Goal: Task Accomplishment & Management: Use online tool/utility

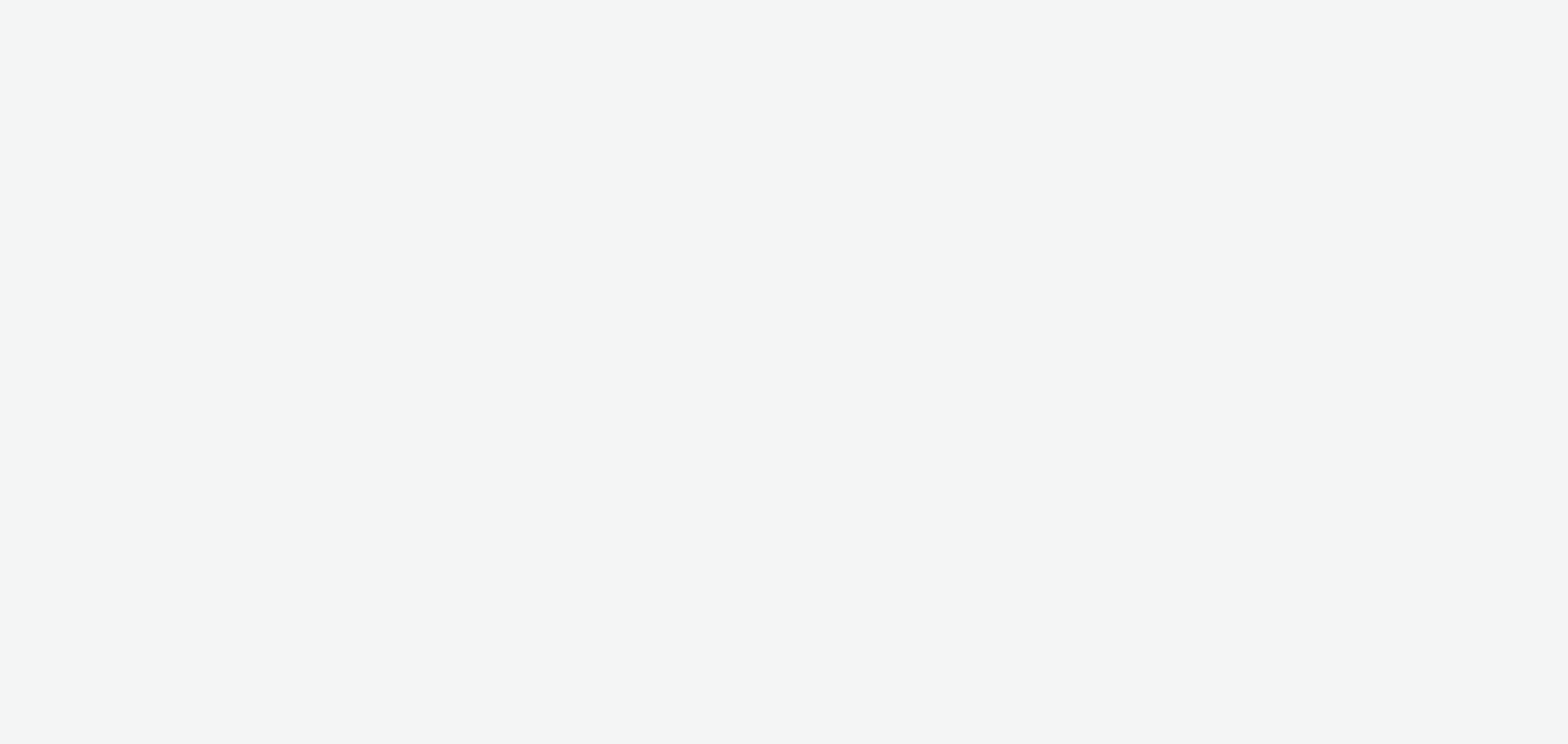
select select "ac009755-aa48-4799-8050-7a339a378eb8"
select select "79162ed7-0017-4339-93b0-3399b708648f"
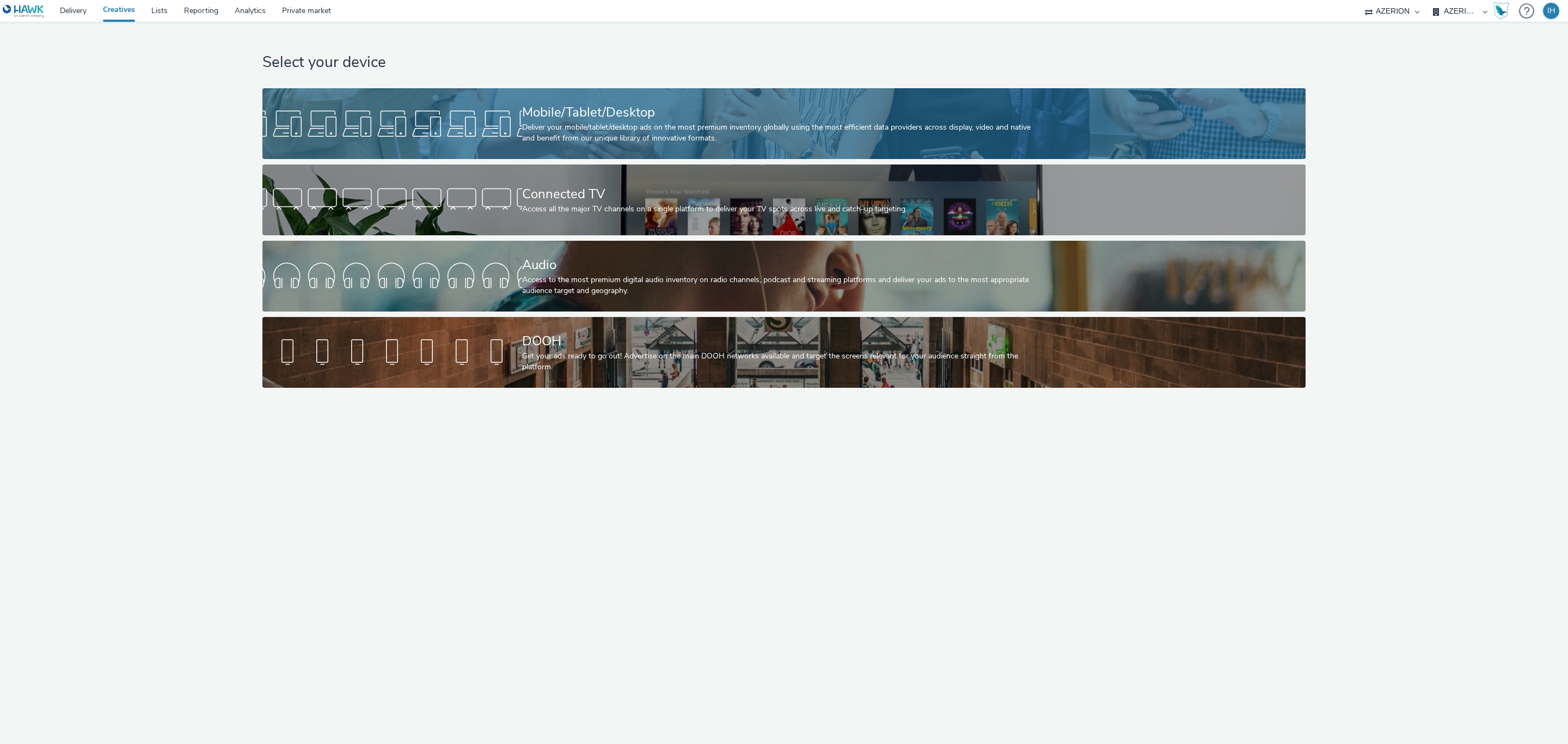
click at [558, 96] on div "Mobile/Tablet/Desktop Deliver your mobile/tablet/desktop ads on the most premiu…" at bounding box center [782, 123] width 520 height 71
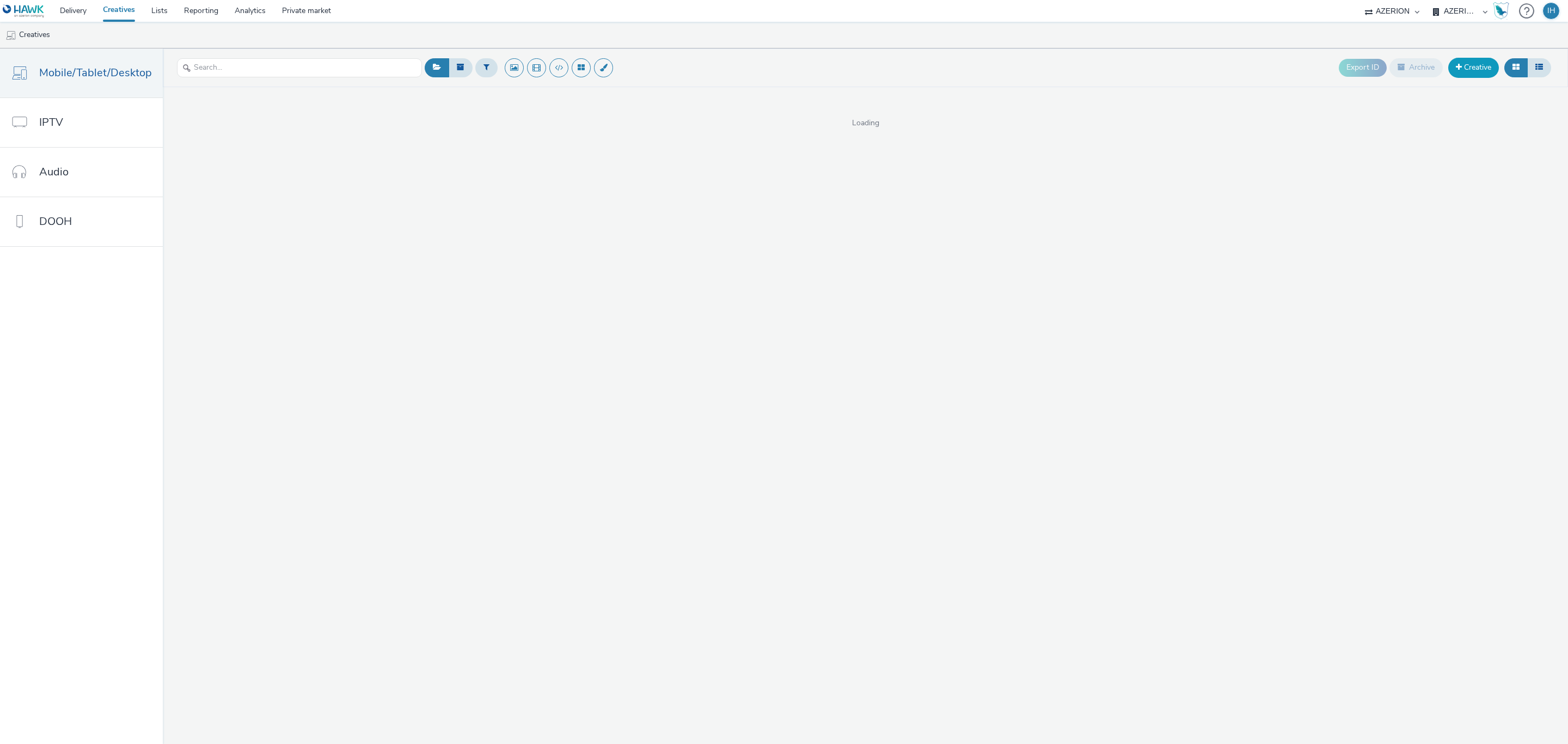
click at [1472, 64] on link "Creative" at bounding box center [1474, 68] width 50 height 20
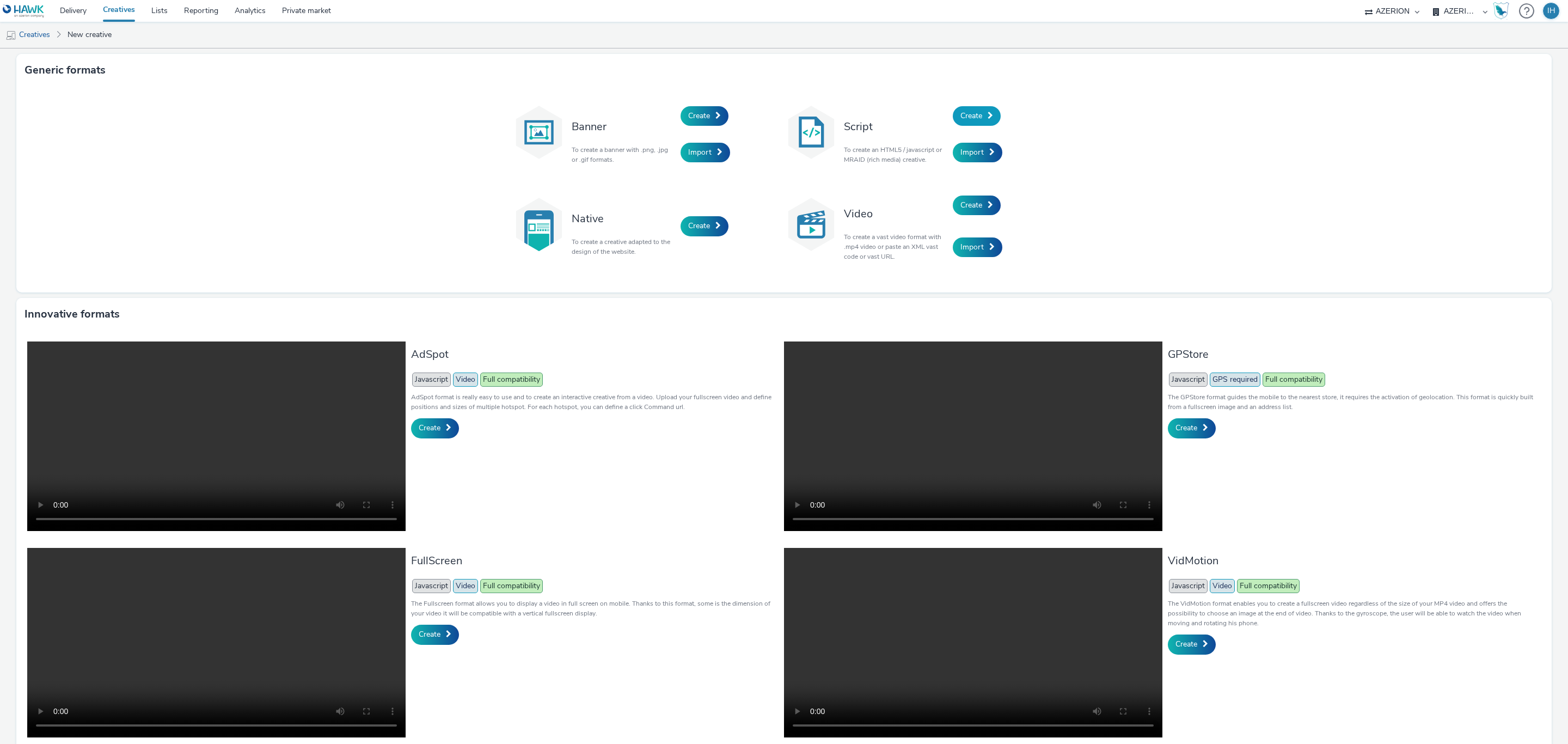
click at [980, 114] on link "Create" at bounding box center [977, 116] width 48 height 20
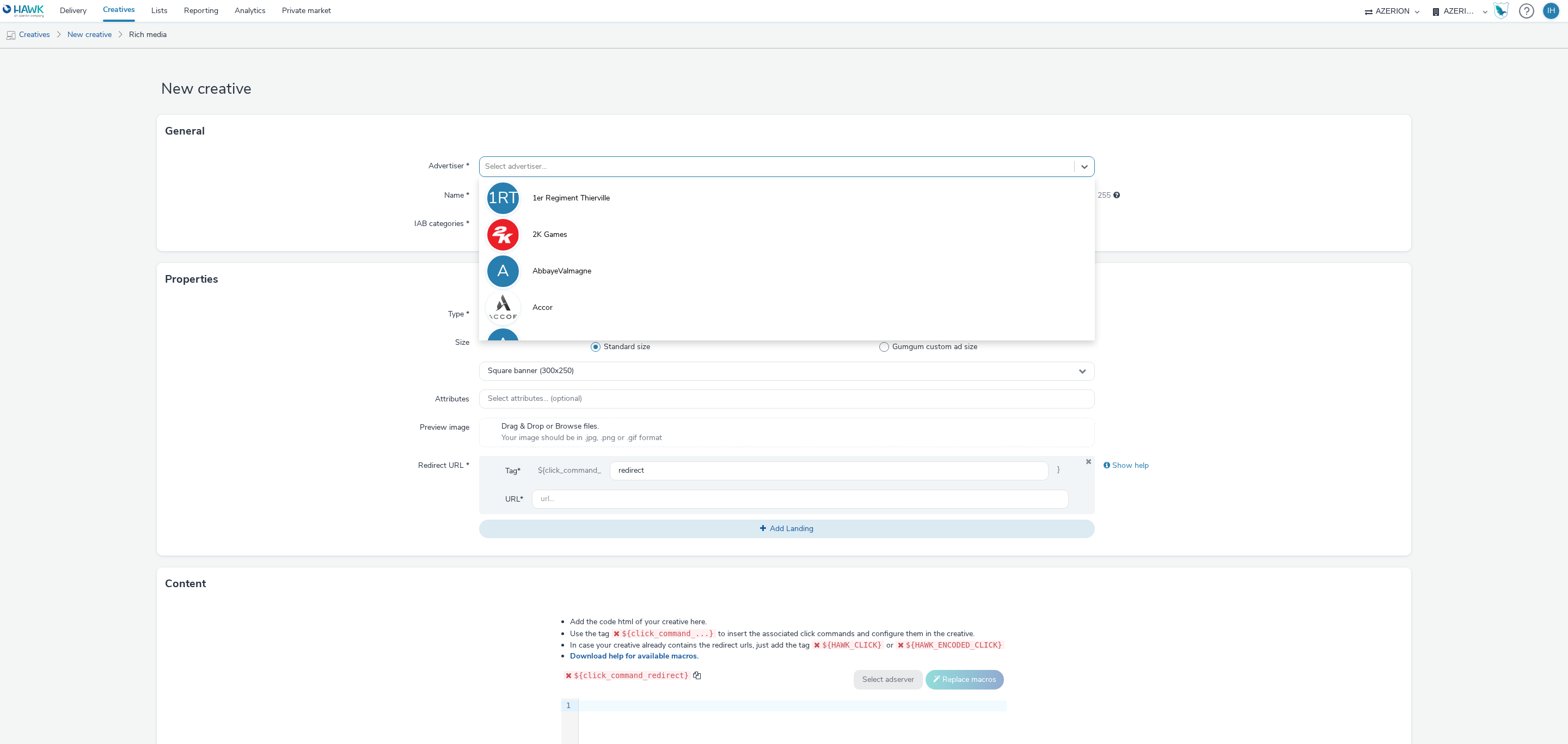
click at [534, 175] on div "Select advertiser..." at bounding box center [777, 166] width 594 height 18
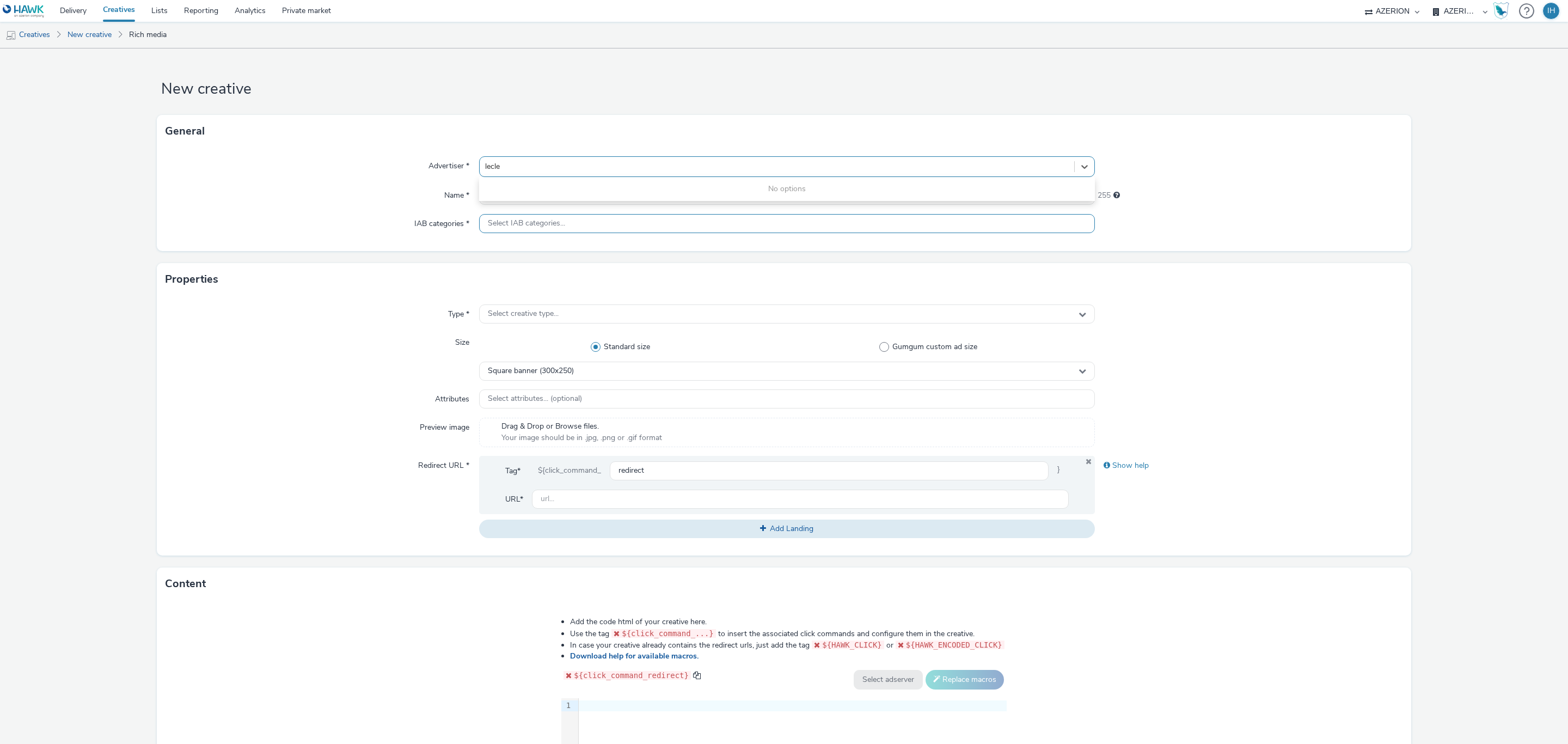
type input "lecler"
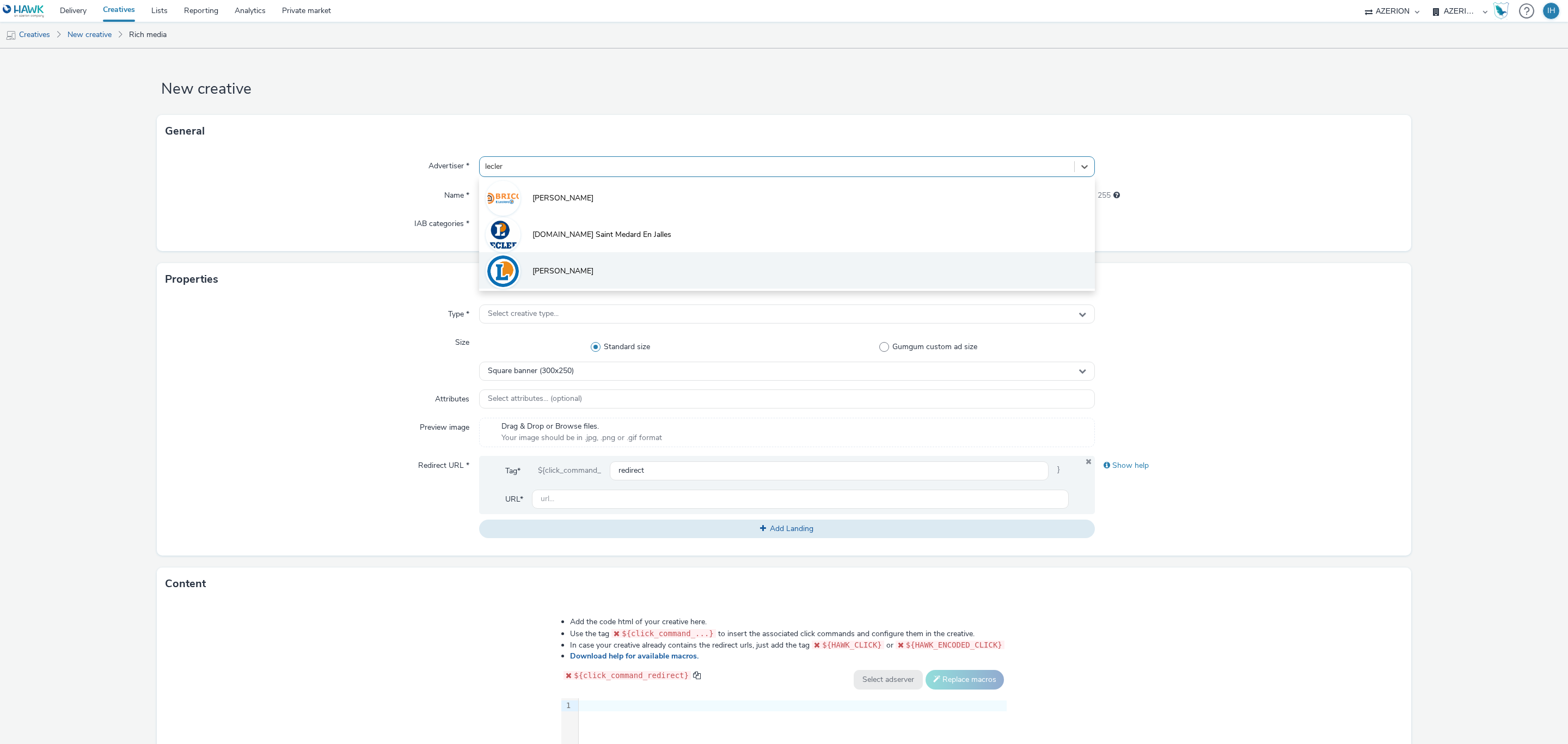
click at [577, 263] on li "[PERSON_NAME]" at bounding box center [787, 271] width 616 height 37
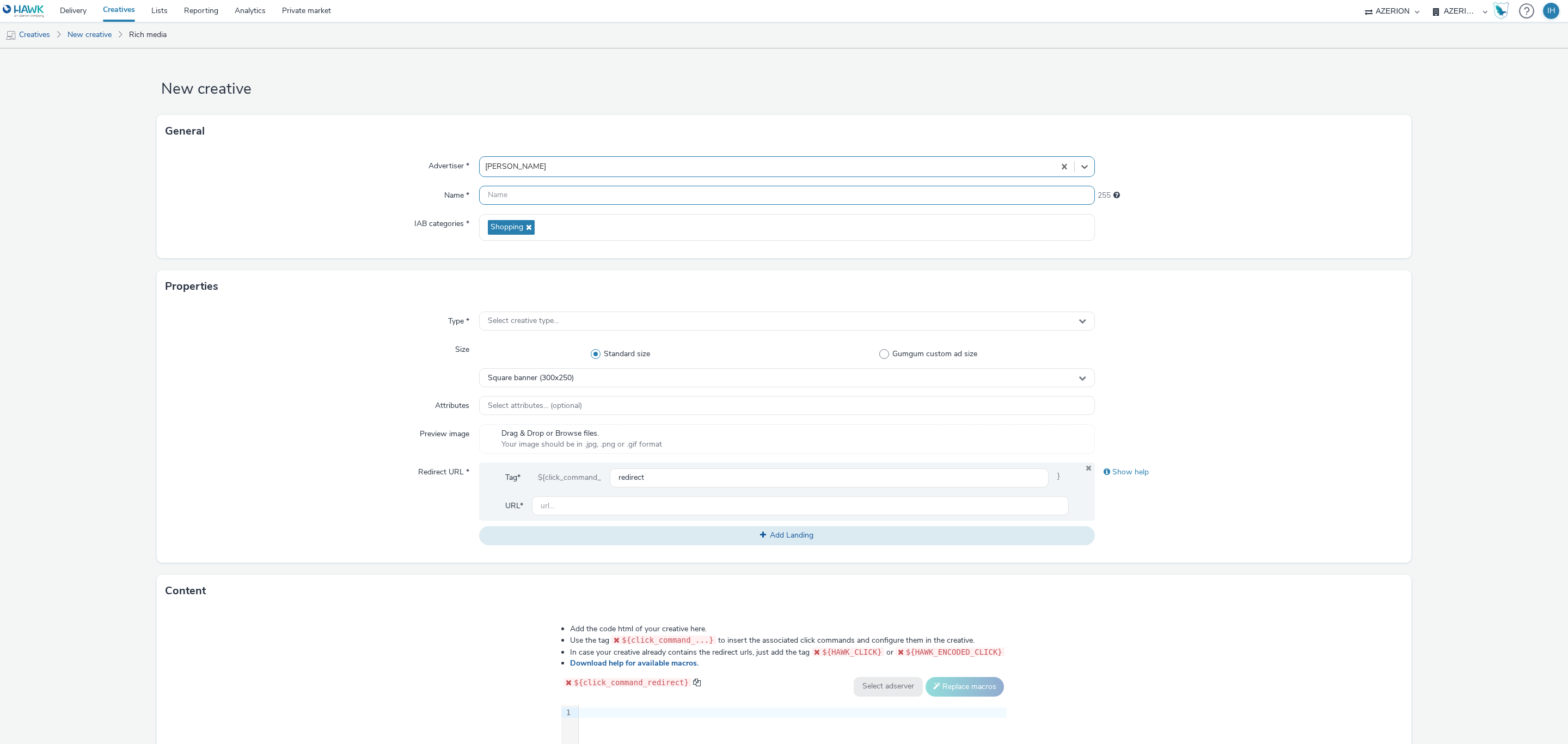
click at [590, 187] on input "text" at bounding box center [787, 195] width 616 height 19
paste input "FR_CMIMedia_Leclerc_SCACHAP_RDVJean_Mobile_Sept_2025"
type input "FR_CMIMedia_Leclerc_SCACHAP_RDVJean_Mobile_Sept_2025_int"
click at [635, 327] on div "Select creative type..." at bounding box center [787, 321] width 616 height 19
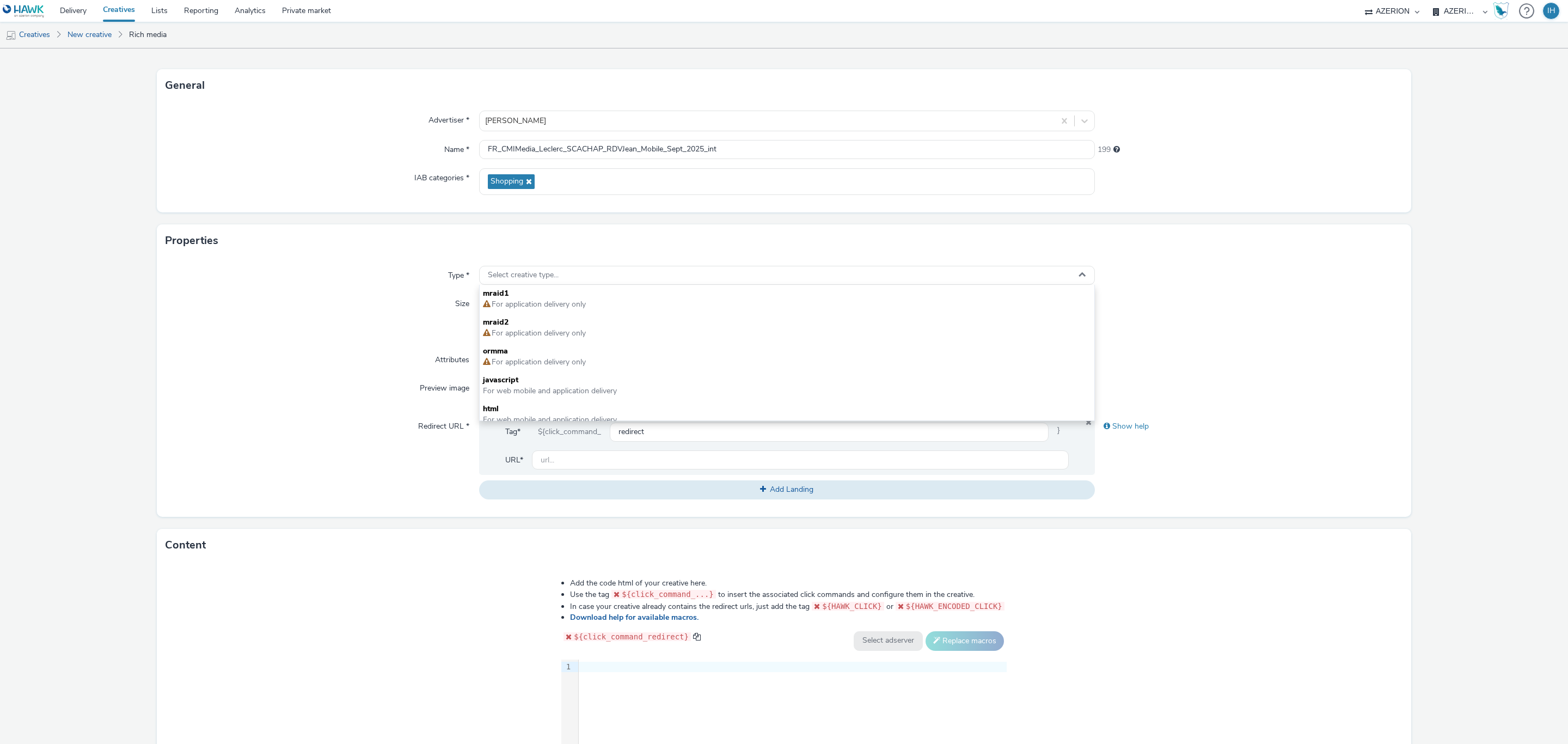
scroll to position [82, 0]
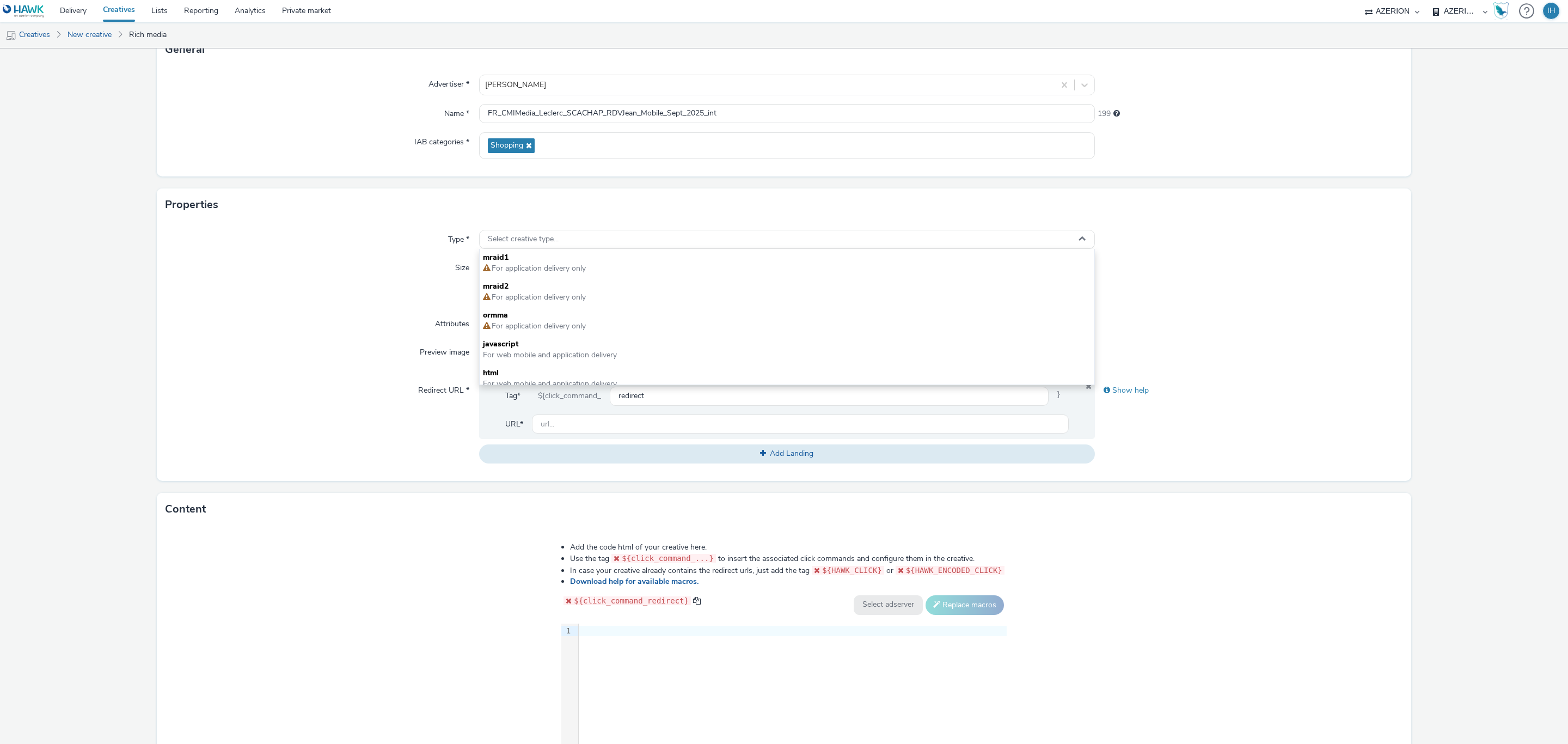
click at [639, 386] on div "Tag* ${click_command_ redirect } URL*" at bounding box center [787, 409] width 616 height 58
click at [671, 229] on div "Type * Select creative type... Size Standard size Gumgum custom ad size Square …" at bounding box center [784, 351] width 1254 height 260
click at [665, 249] on div "Select creative type..." at bounding box center [787, 239] width 616 height 19
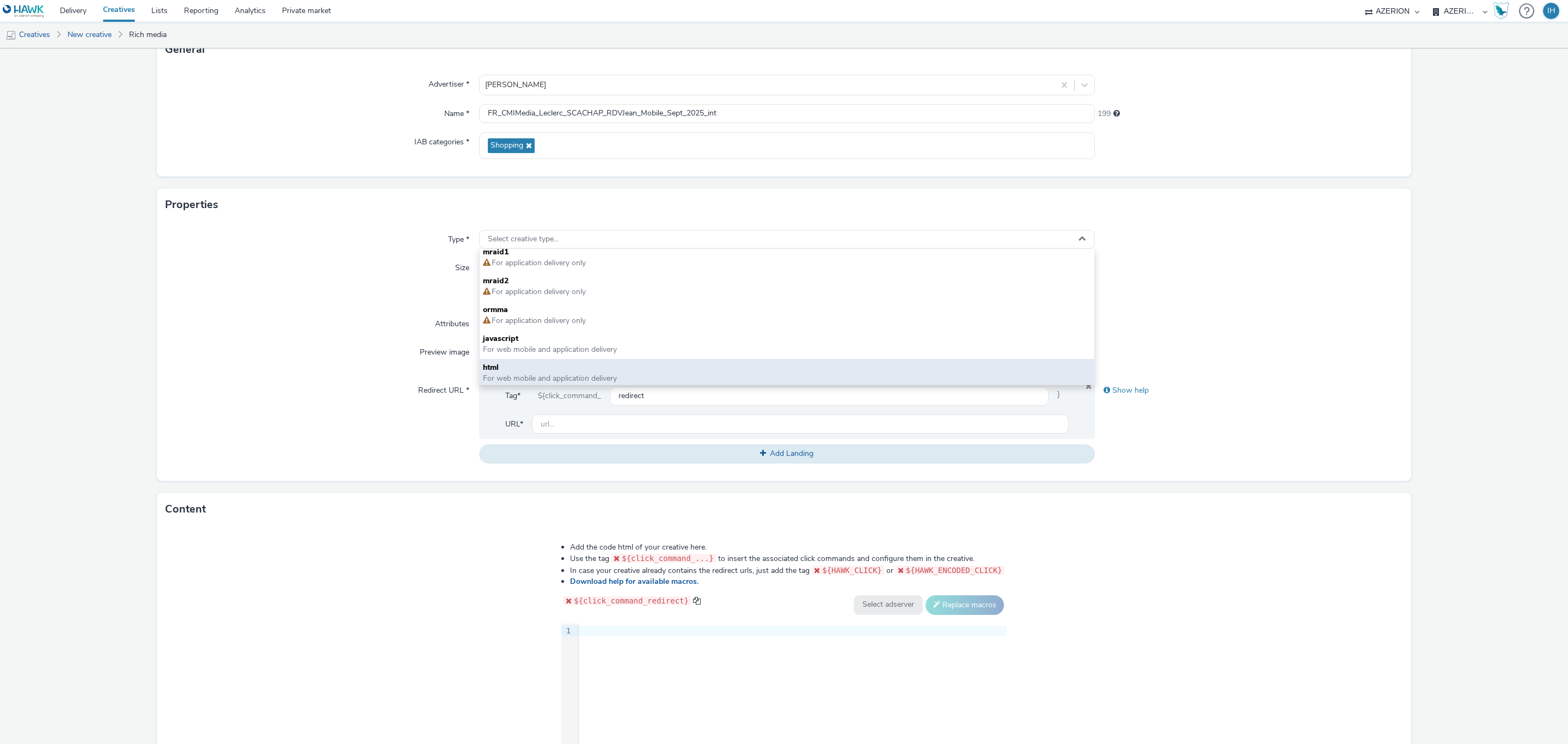
scroll to position [7, 0]
click at [602, 366] on span "html" at bounding box center [787, 366] width 608 height 11
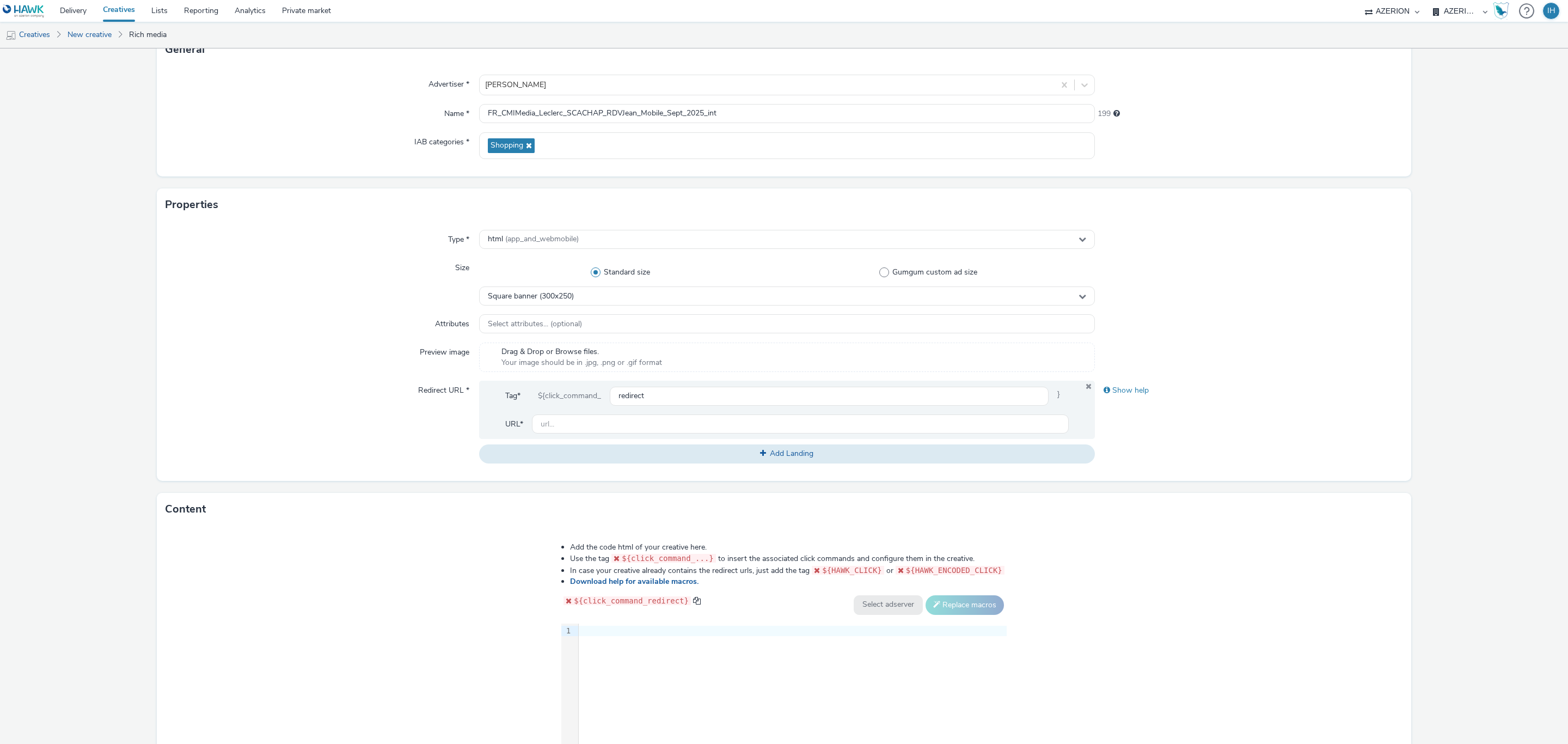
click at [688, 678] on div "9 1 ›" at bounding box center [784, 705] width 446 height 163
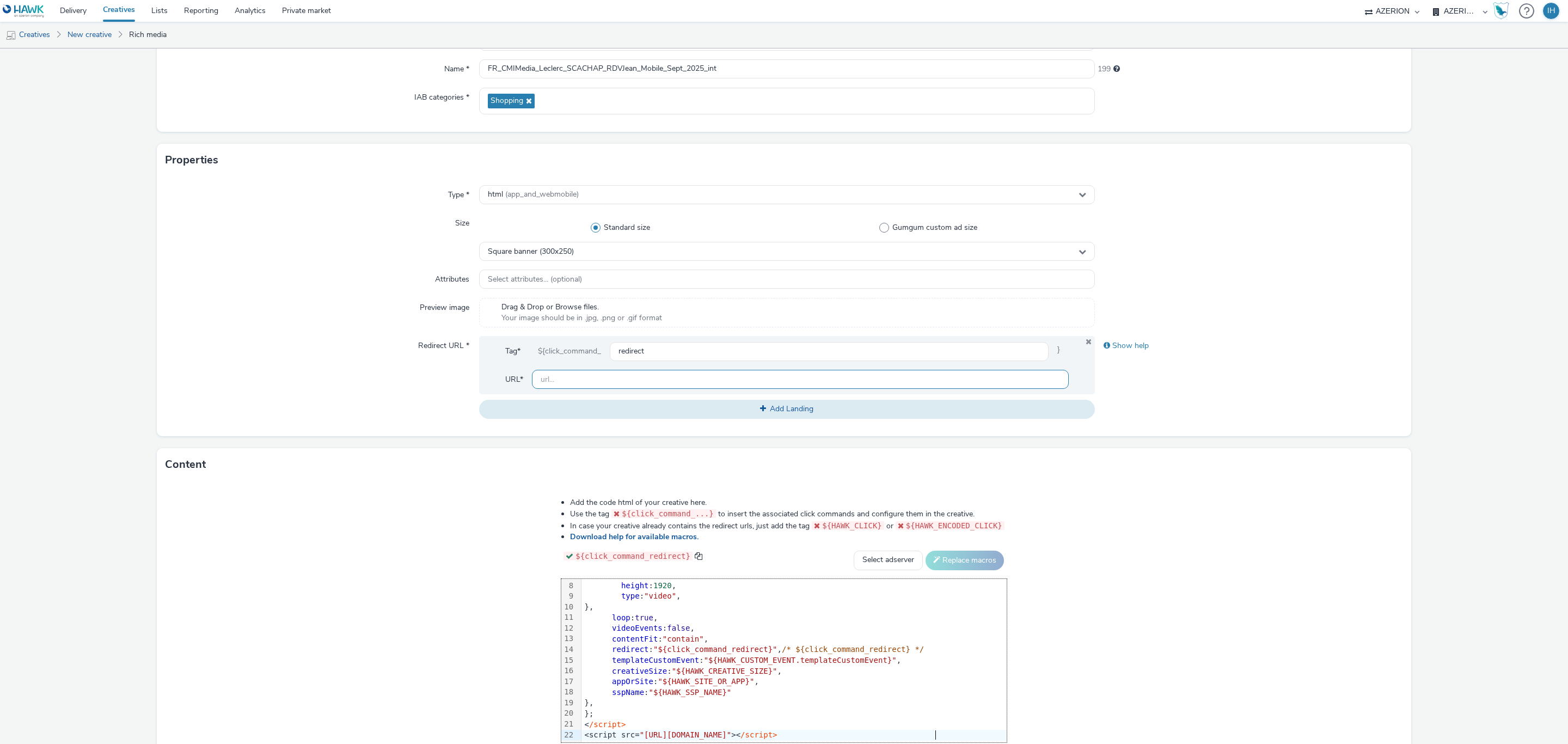
click at [678, 386] on input "text" at bounding box center [800, 379] width 537 height 19
paste input "[URL][DOMAIN_NAME][PERSON_NAME]"
type input "[URL][DOMAIN_NAME][PERSON_NAME]"
click at [1269, 531] on div "Add the code html of your creative here. Use the tag ${click_command_...} to in…" at bounding box center [784, 628] width 1254 height 294
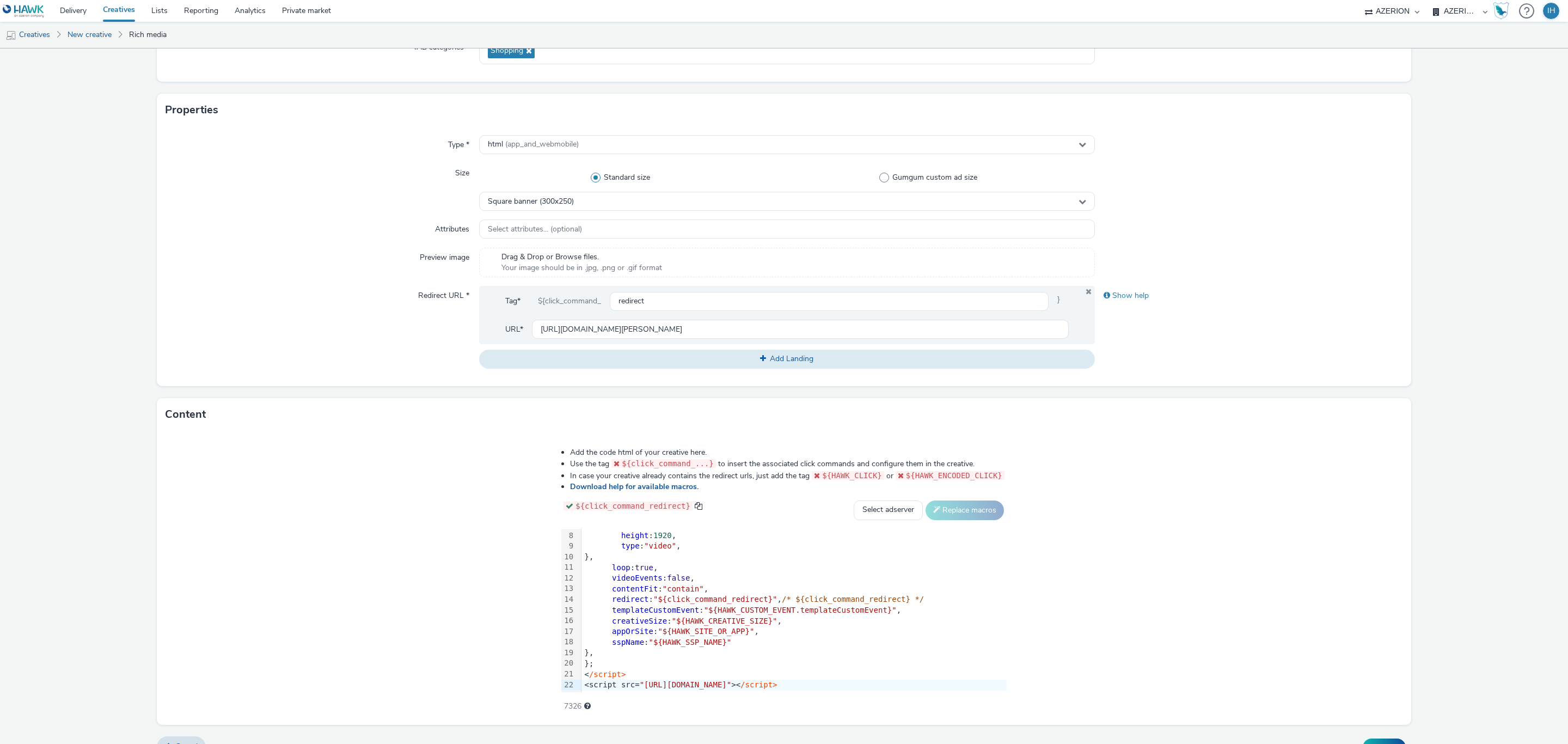
scroll to position [200, 0]
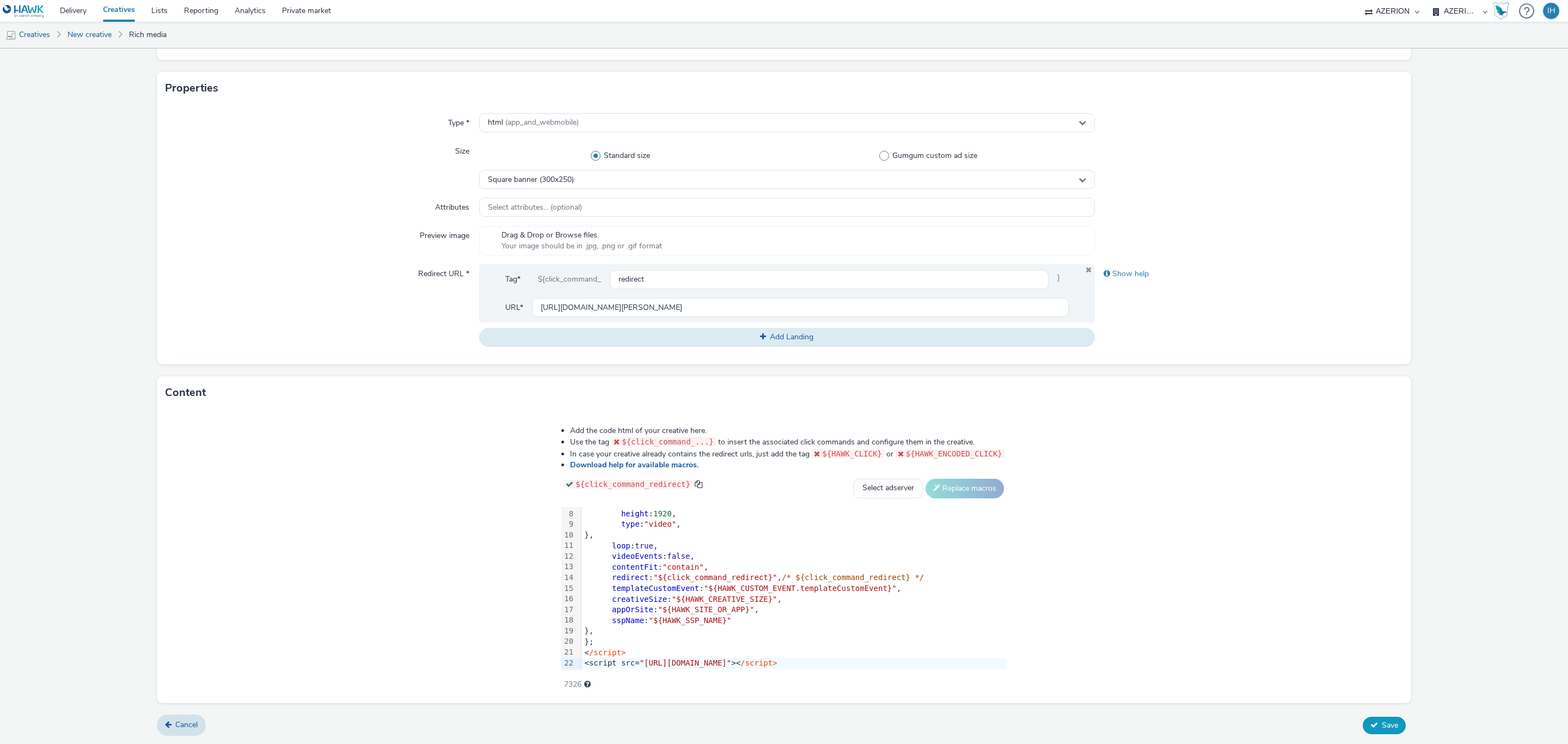
click at [1382, 730] on span "Save" at bounding box center [1390, 726] width 16 height 11
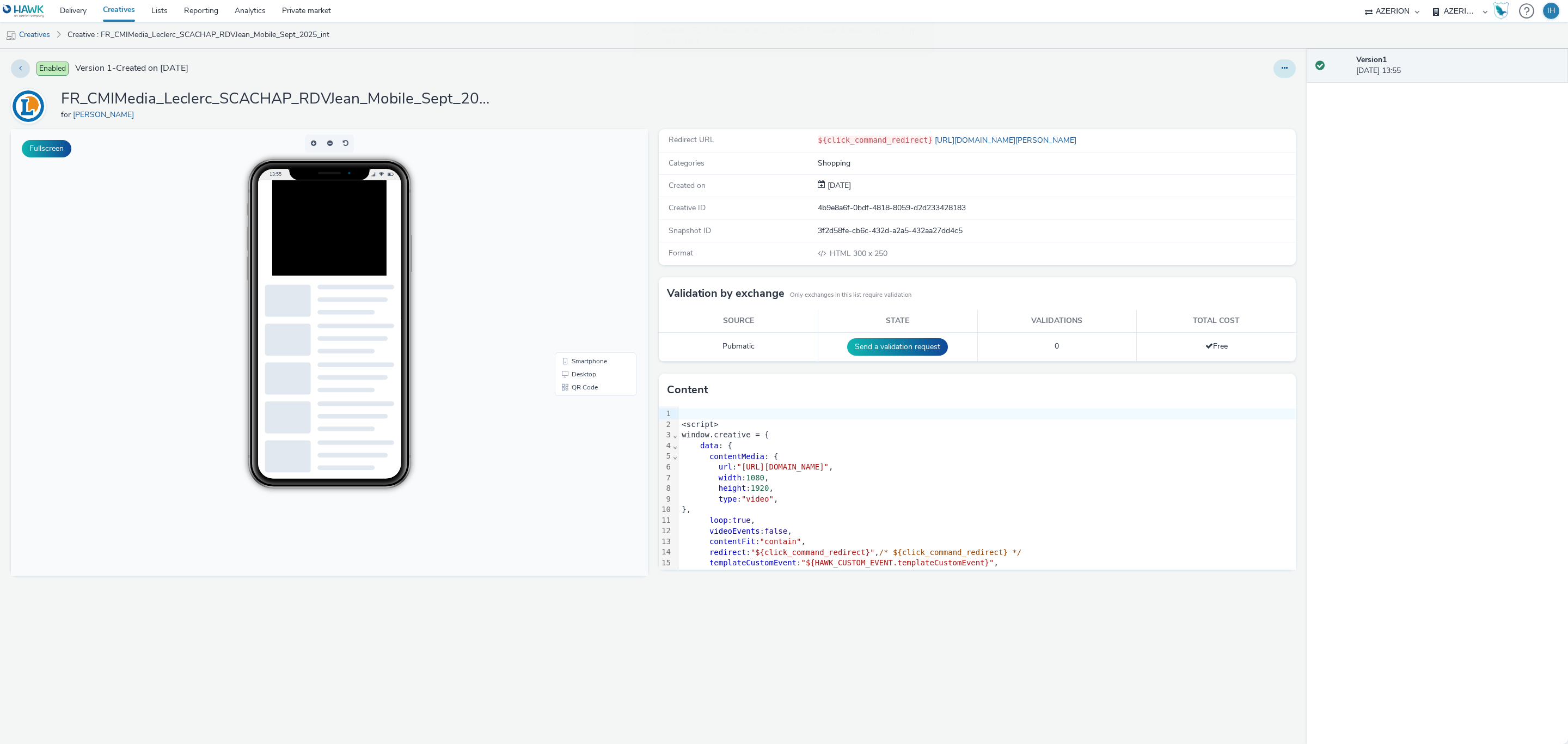
click at [1285, 70] on icon at bounding box center [1285, 68] width 6 height 8
click at [1250, 88] on link "Edit" at bounding box center [1255, 90] width 82 height 22
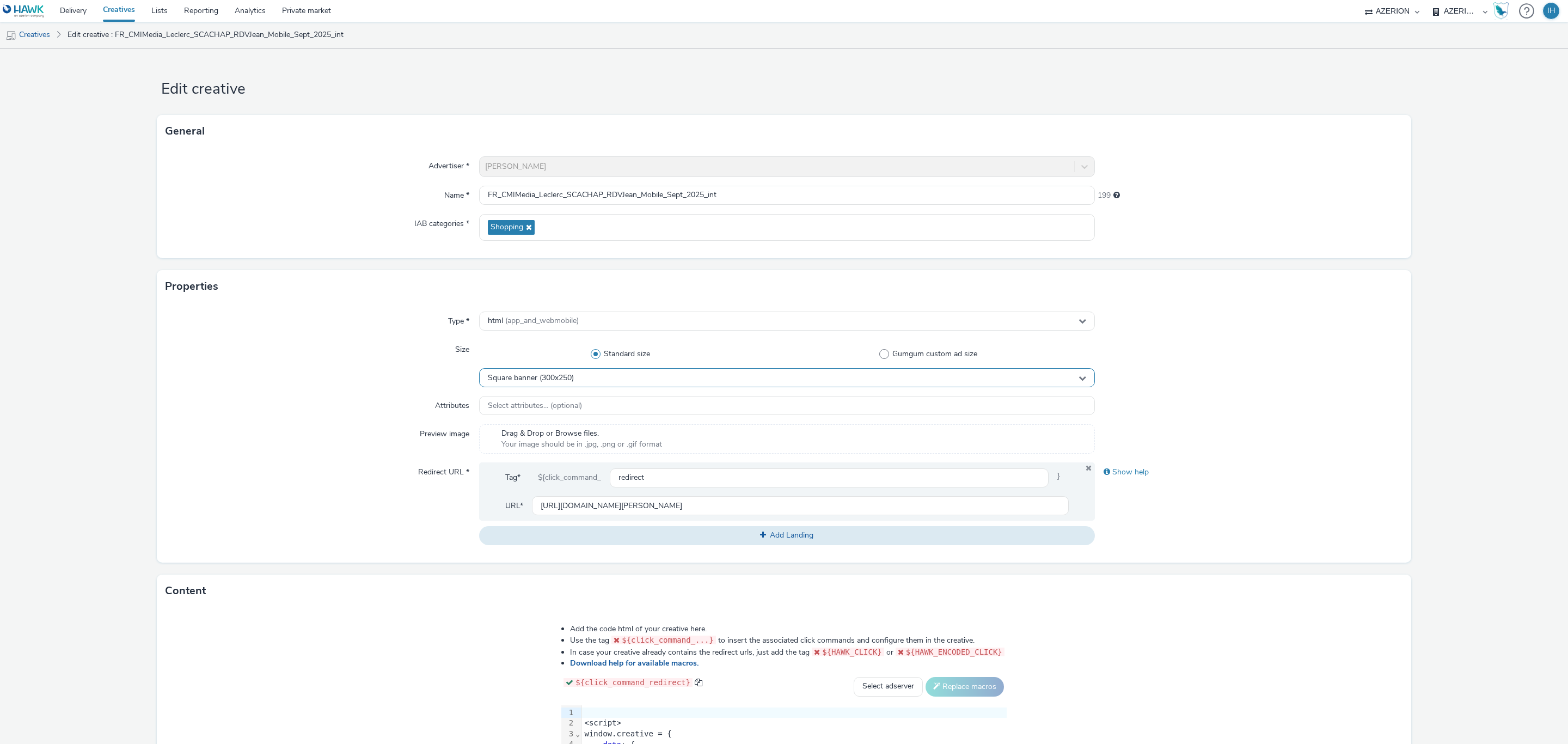
click at [632, 383] on div "Square banner (300x250)" at bounding box center [787, 377] width 616 height 19
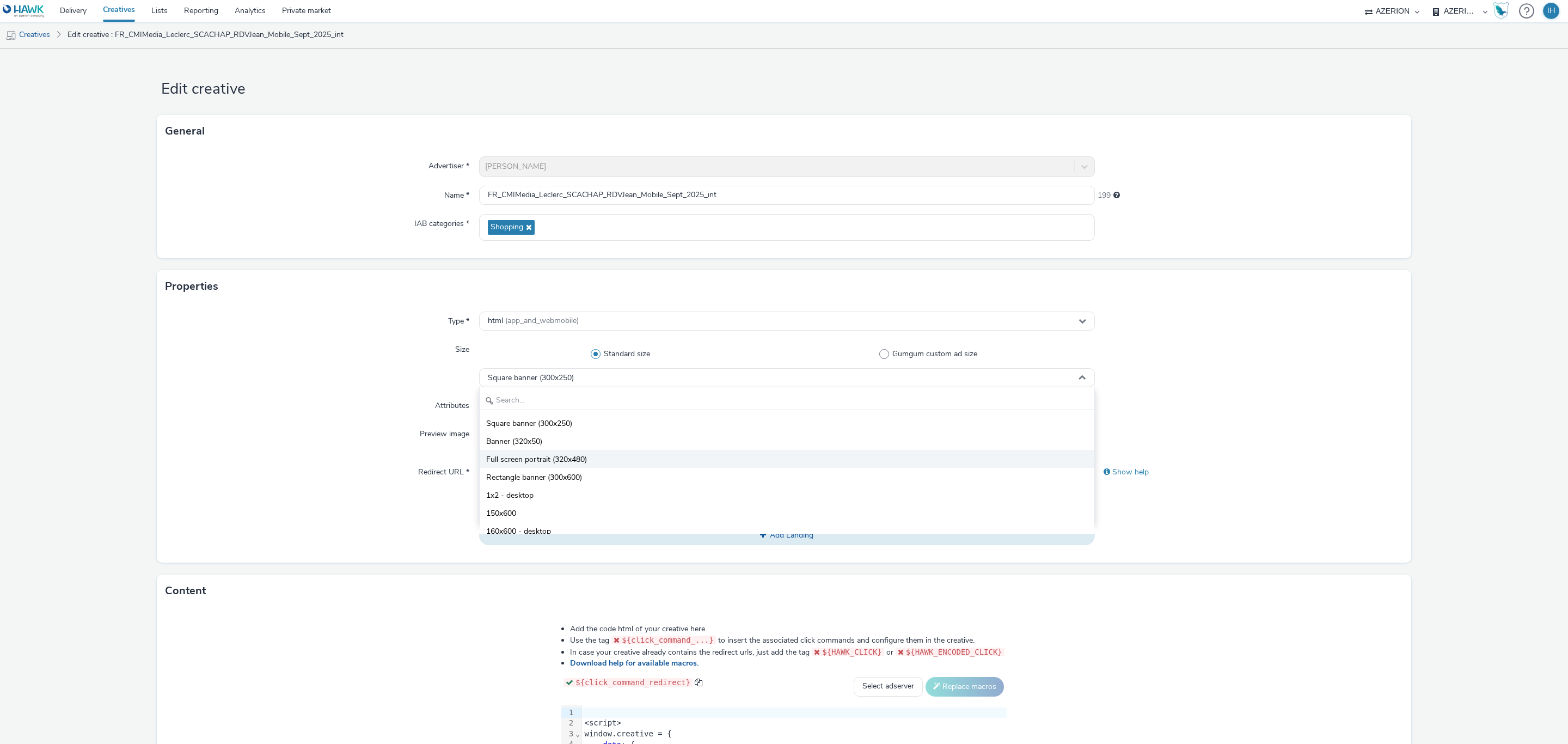
click at [637, 460] on li "Full screen portrait (320x480)" at bounding box center [787, 459] width 615 height 18
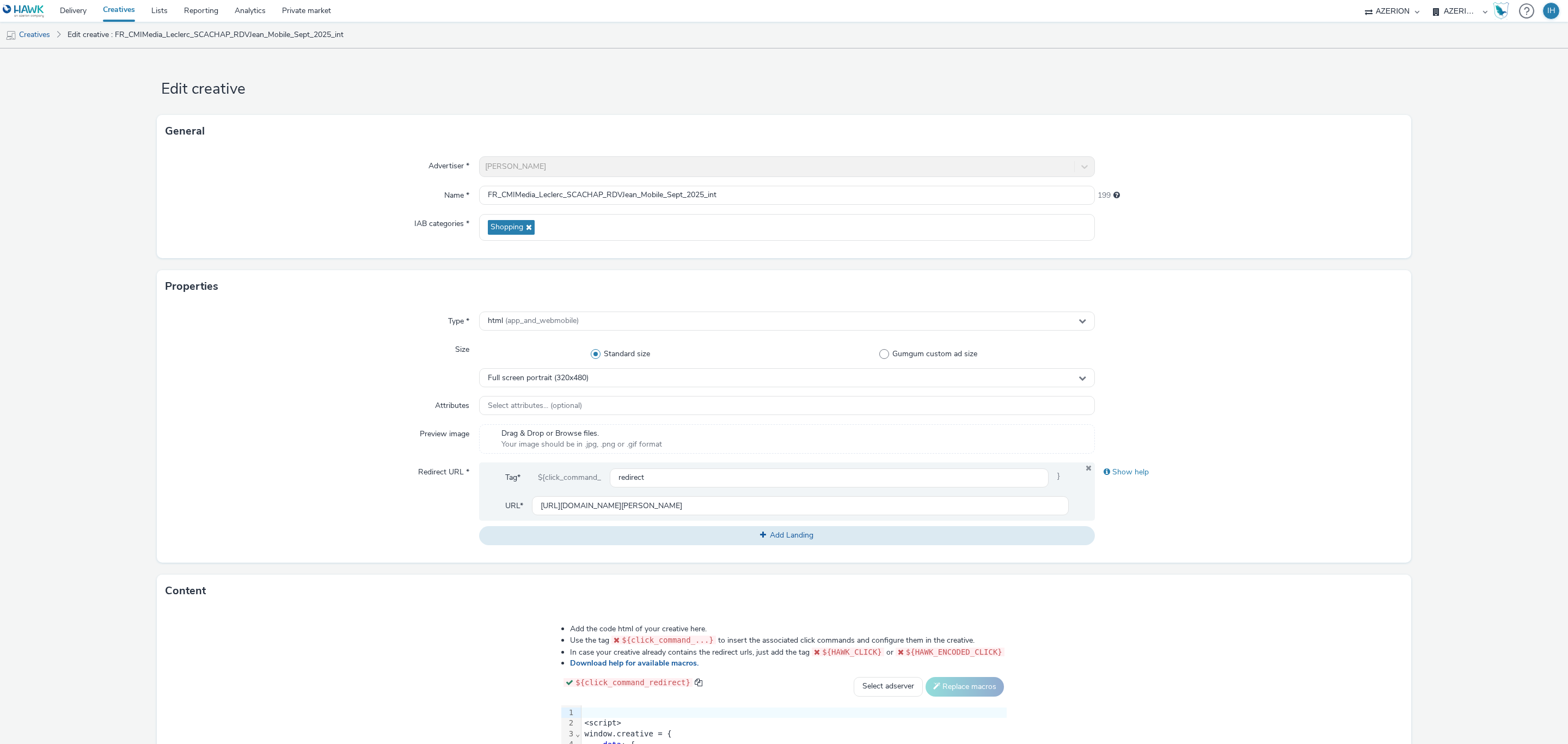
click at [1355, 515] on div "Show help" at bounding box center [1249, 504] width 308 height 82
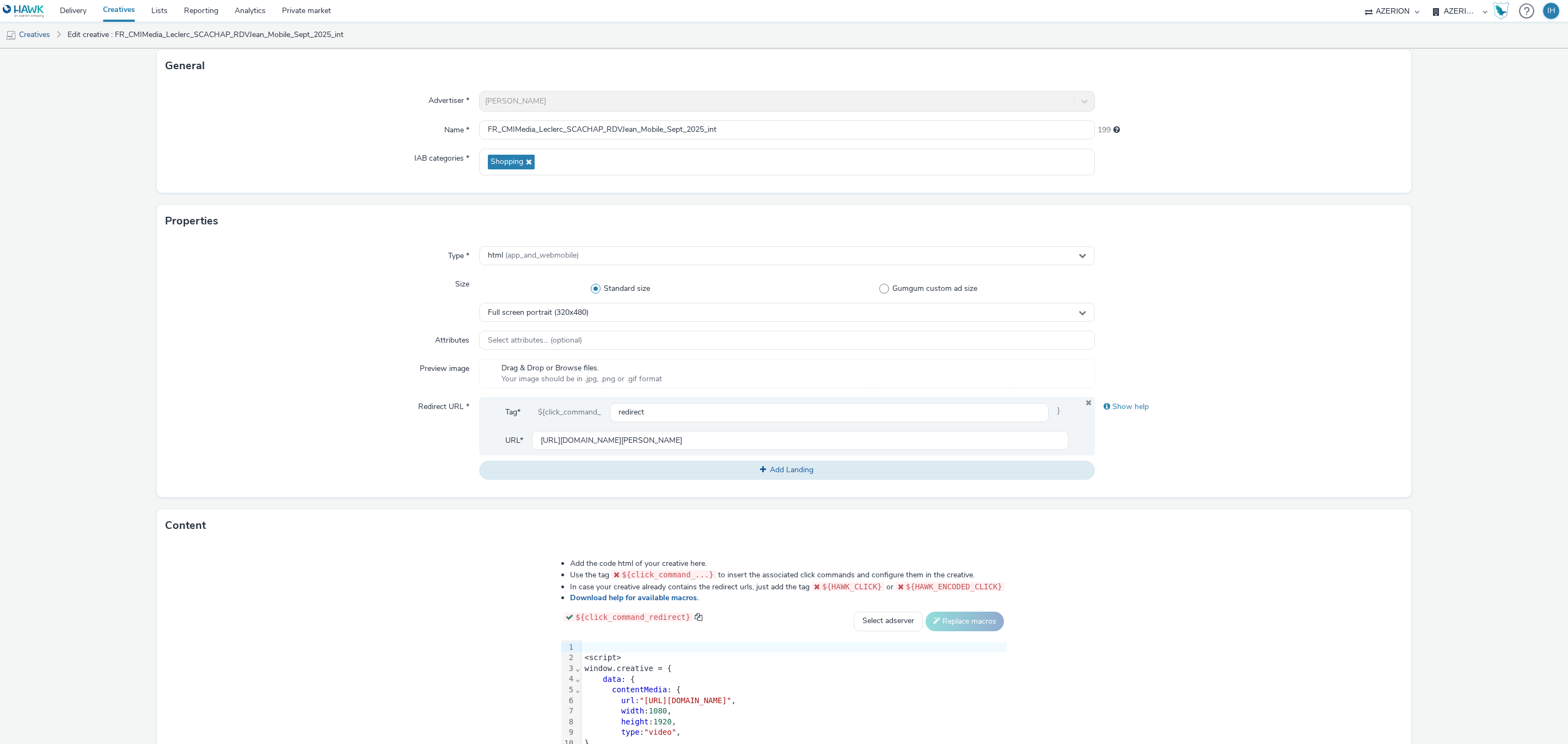
scroll to position [200, 0]
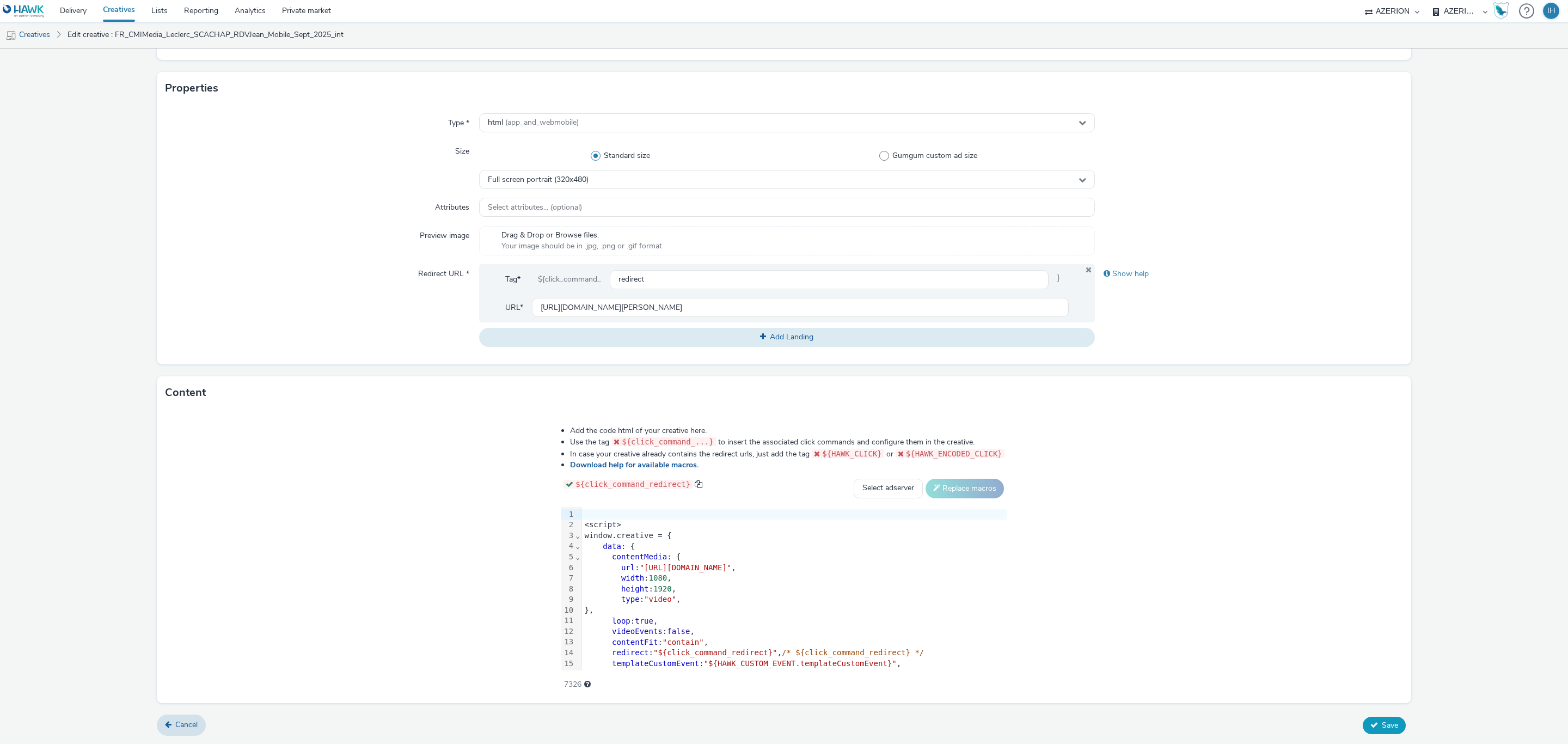
click at [1371, 729] on icon at bounding box center [1374, 725] width 8 height 8
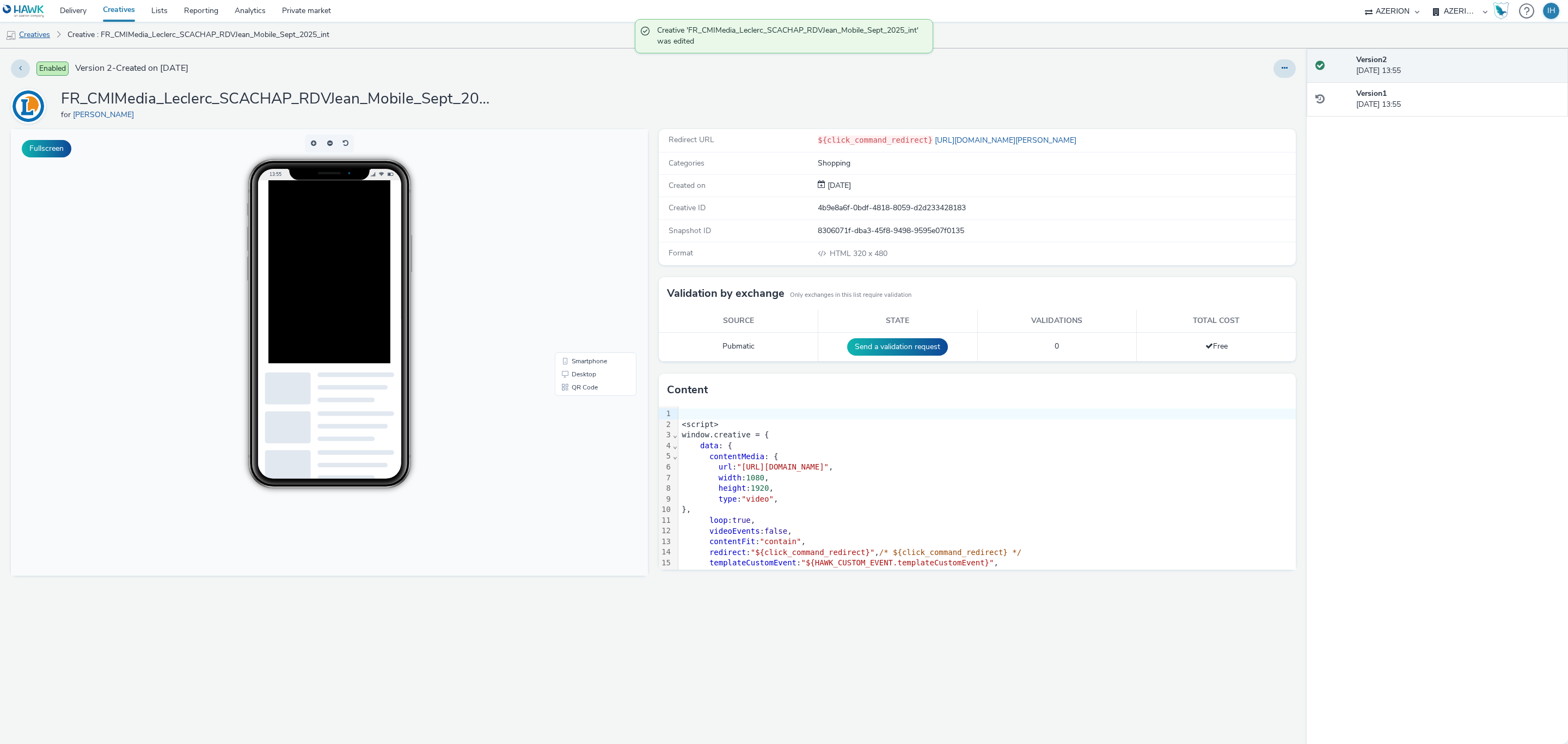
click at [43, 34] on link "Creatives" at bounding box center [27, 35] width 56 height 26
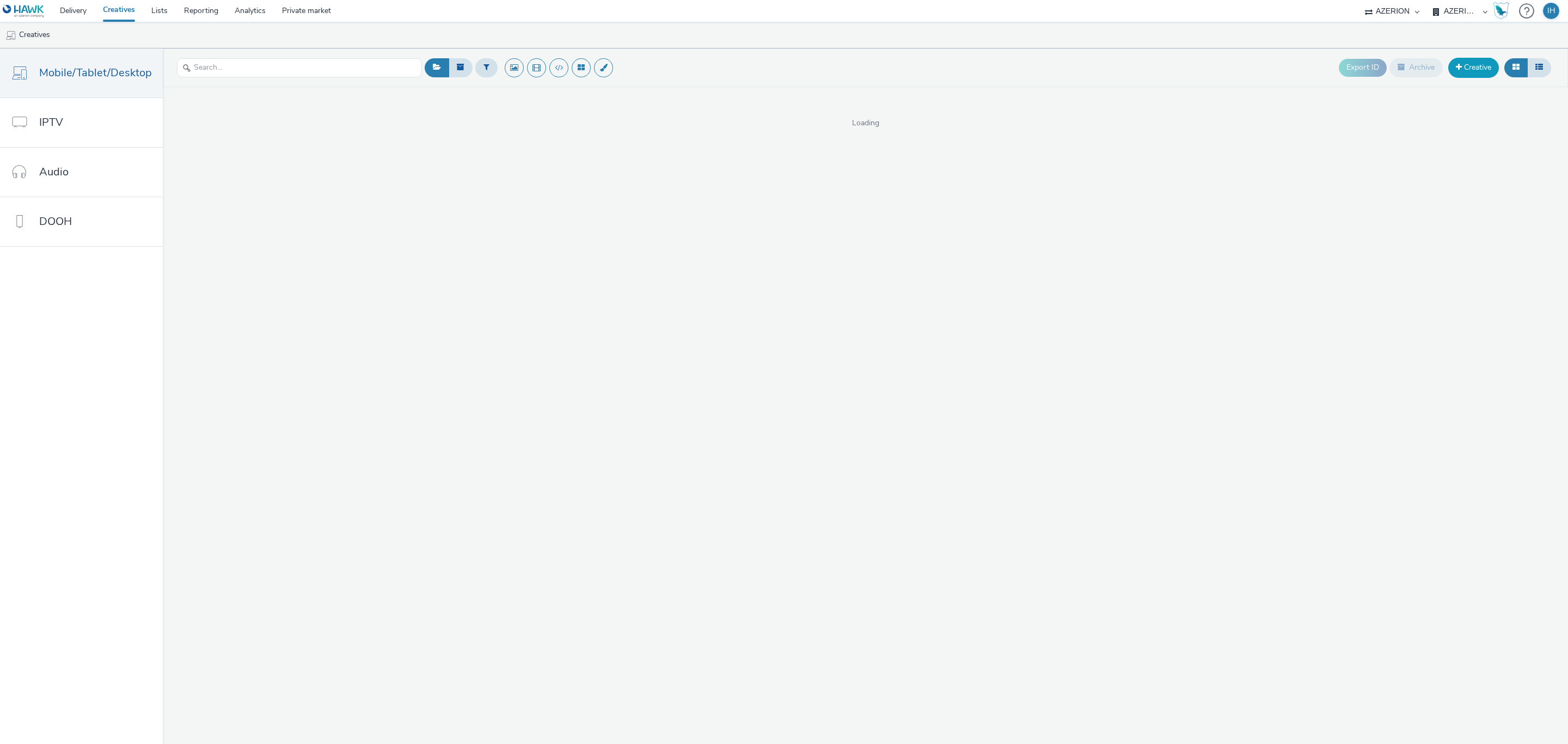
click at [1461, 64] on link "Creative" at bounding box center [1474, 68] width 50 height 20
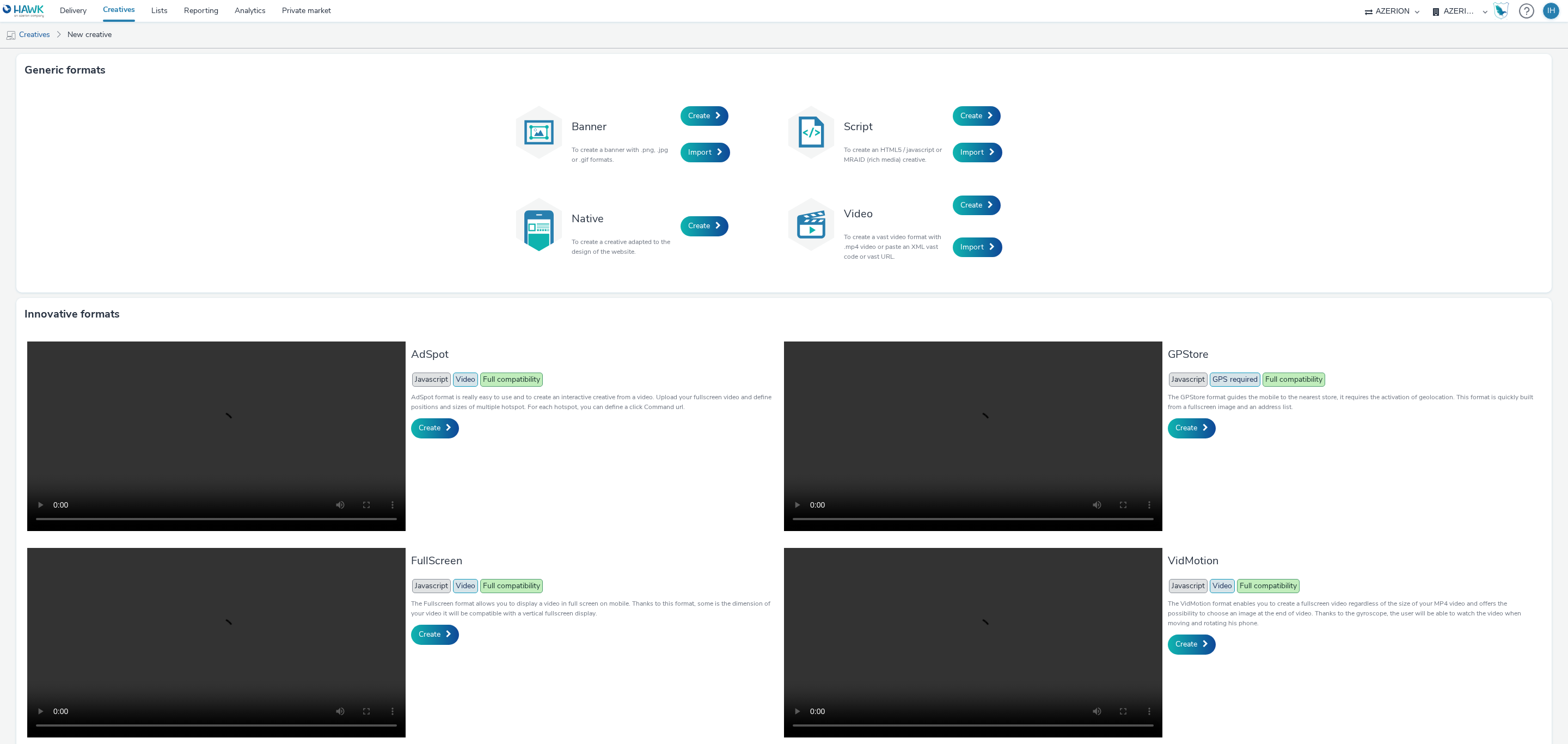
click at [964, 104] on div "Create" at bounding box center [1005, 116] width 104 height 37
click at [972, 114] on span "Create" at bounding box center [971, 116] width 22 height 11
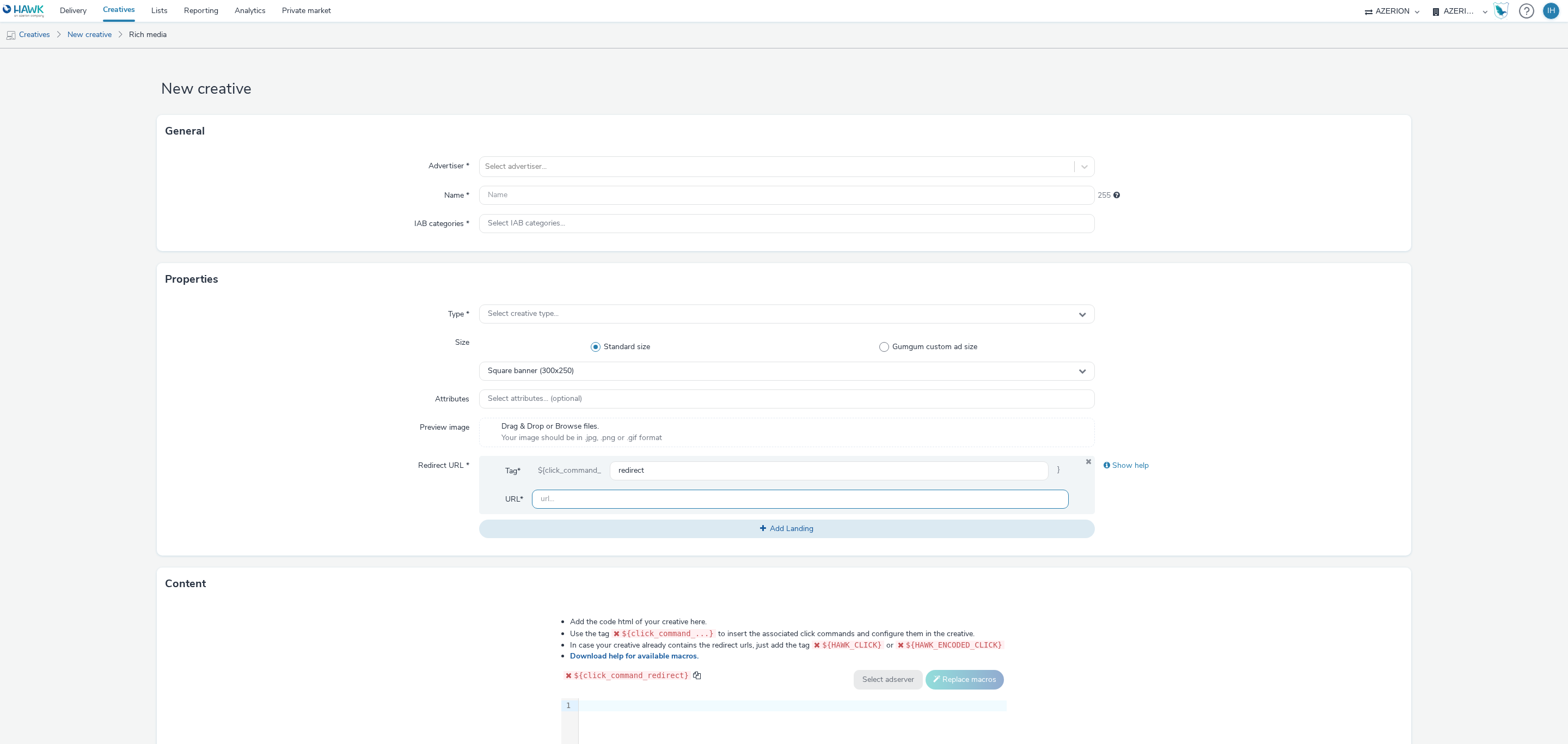
click at [638, 502] on input "text" at bounding box center [800, 499] width 537 height 19
paste input "[URL][DOMAIN_NAME][PERSON_NAME]"
type input "[URL][DOMAIN_NAME][PERSON_NAME]"
click at [665, 714] on div at bounding box center [793, 706] width 428 height 15
click at [634, 190] on input "text" at bounding box center [787, 195] width 616 height 19
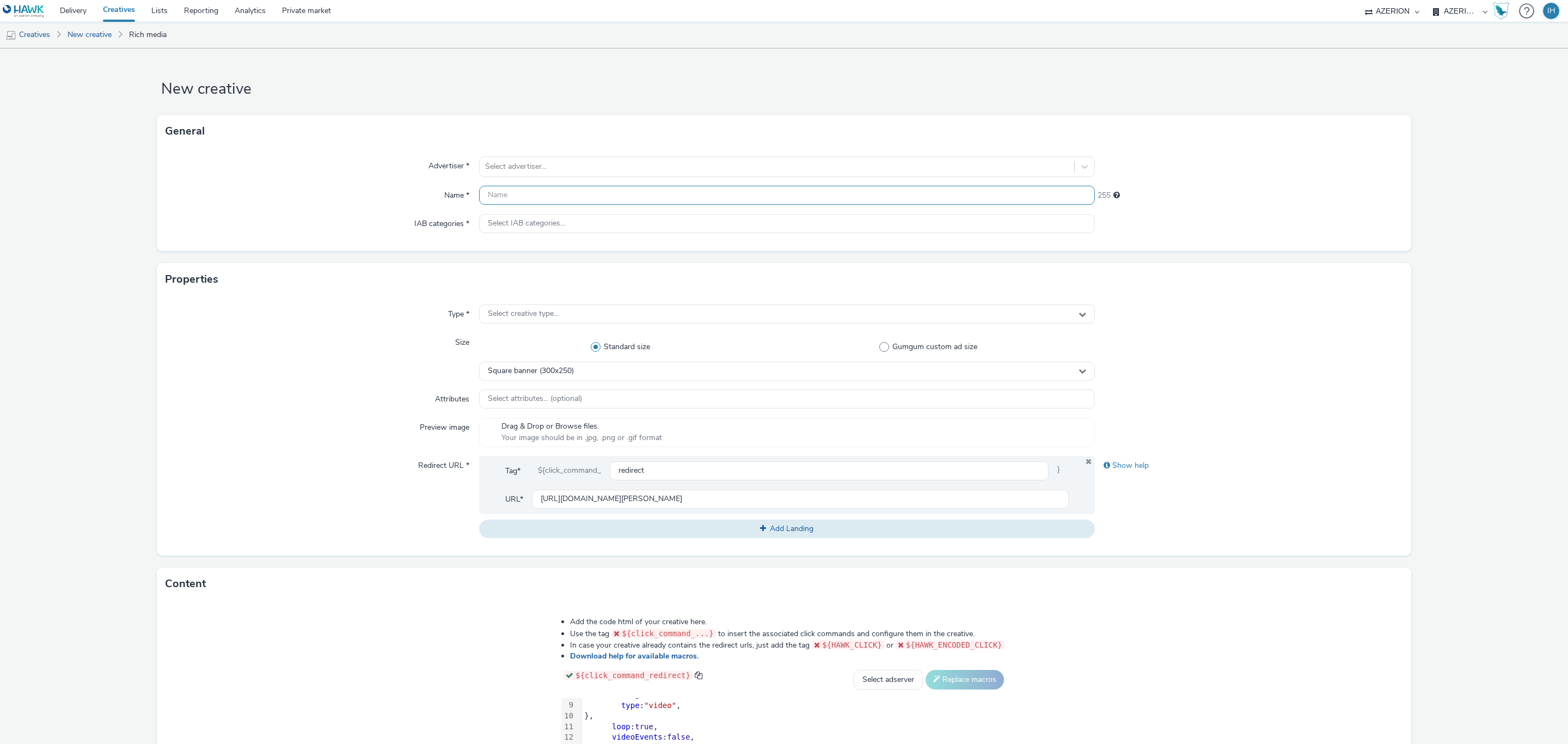
paste input "FR_CMIMedia_Leclerc_SCACHAP_RDVJean_Mobile_Sept_2025"
drag, startPoint x: 731, startPoint y: 200, endPoint x: 709, endPoint y: 200, distance: 22.0
click at [709, 200] on input "FR_CMIMedia_Leclerc_SCACHAP_RDVJean_Mobile_Sept_2025-bener" at bounding box center [787, 195] width 616 height 19
type input "FR_CMIMedia_Leclerc_SCACHAP_RDVJean_Mobile_Sept_2025-banner"
click at [696, 175] on div "Select advertiser..." at bounding box center [777, 166] width 594 height 18
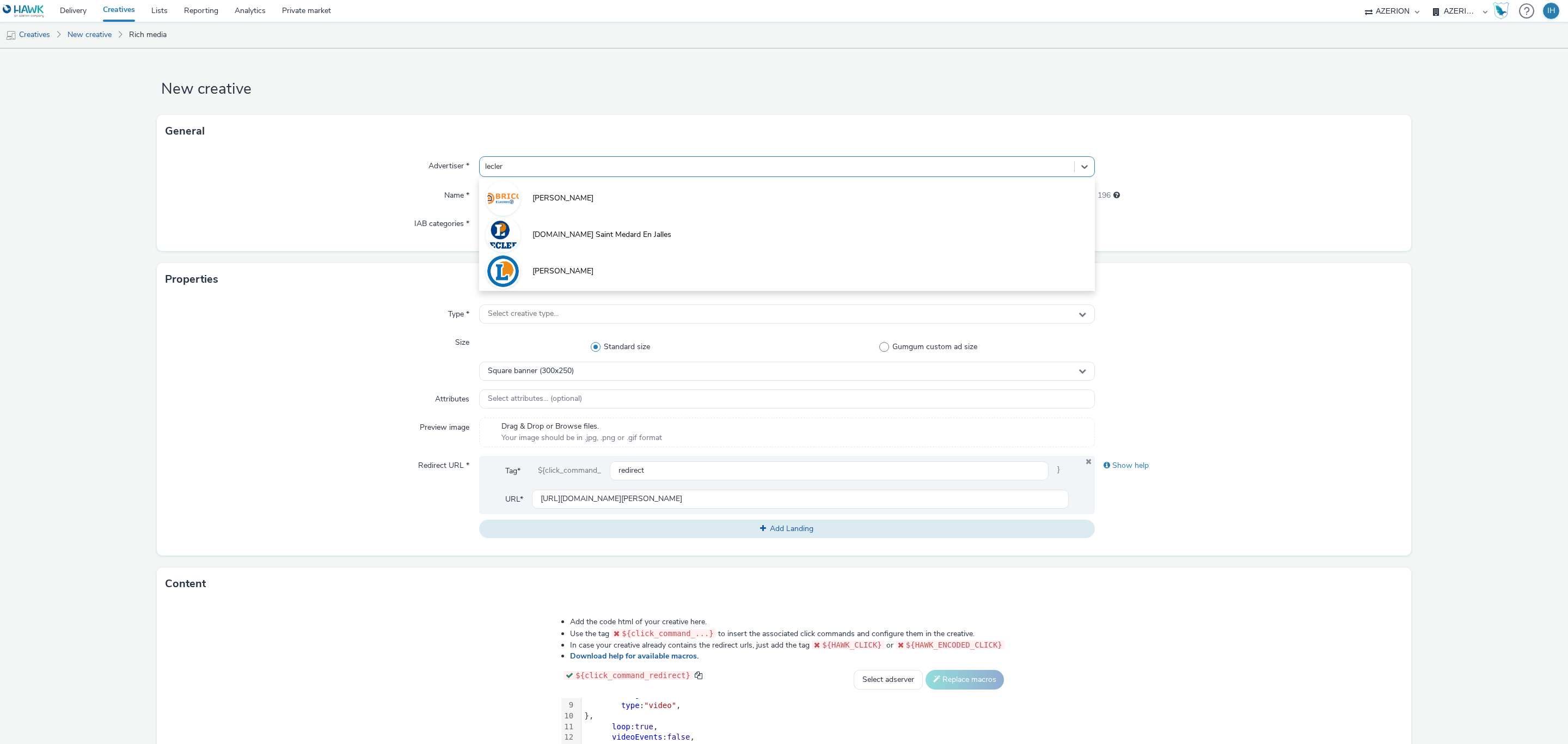
type input "leclerc"
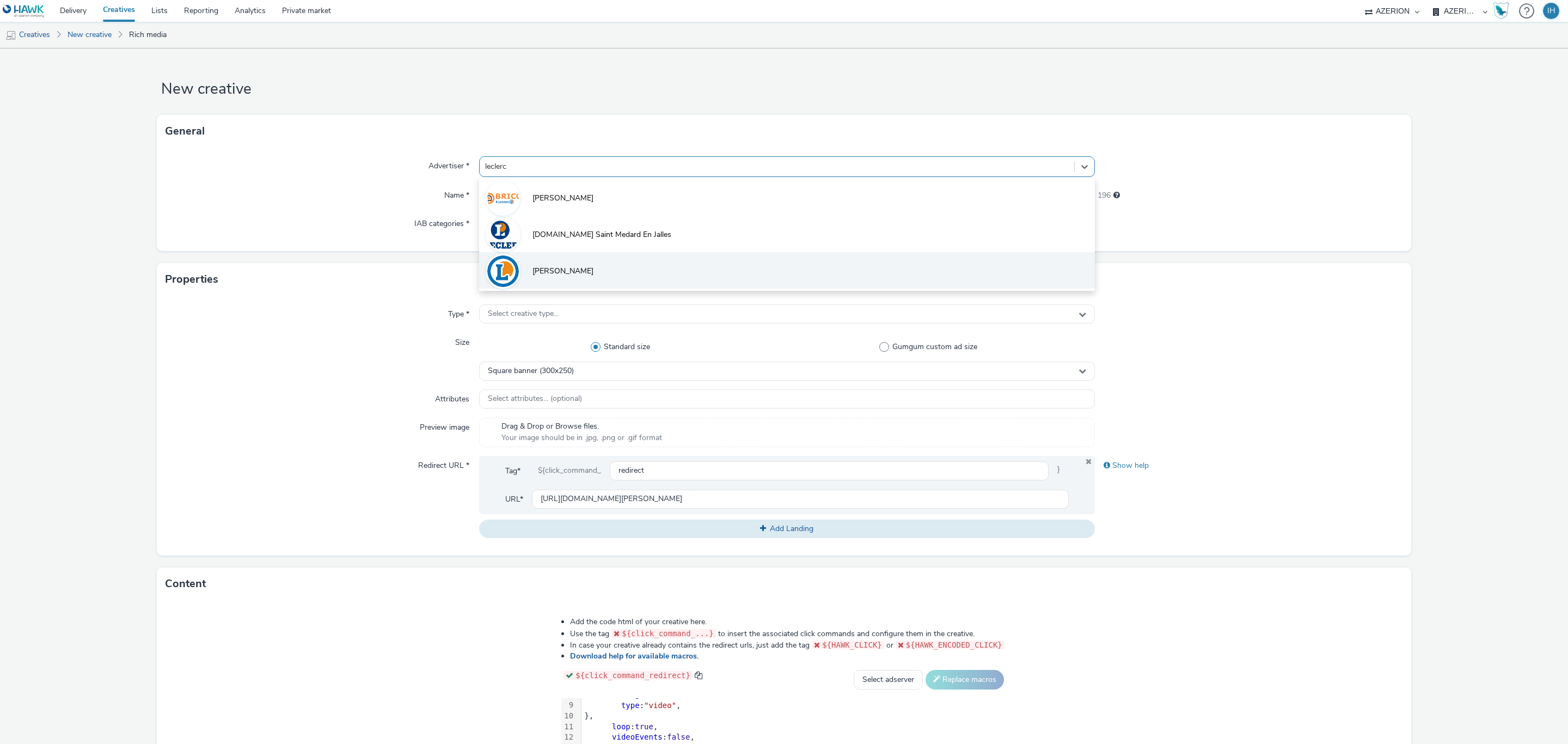
click at [601, 271] on li "[PERSON_NAME]" at bounding box center [787, 271] width 616 height 37
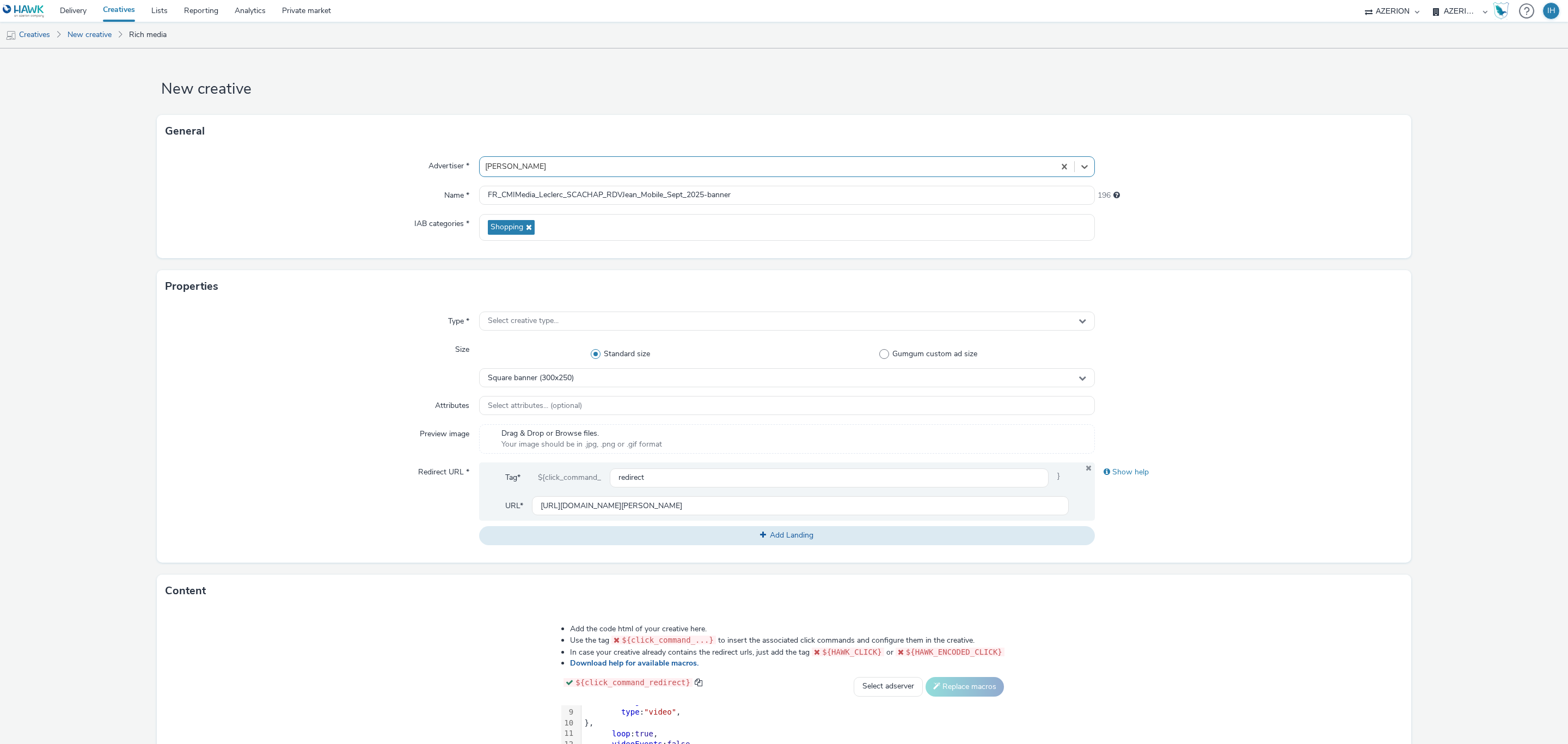
click at [636, 367] on div "Standard size Gumgum custom ad size" at bounding box center [787, 354] width 616 height 28
click at [634, 383] on div "Square banner (300x250)" at bounding box center [787, 377] width 616 height 19
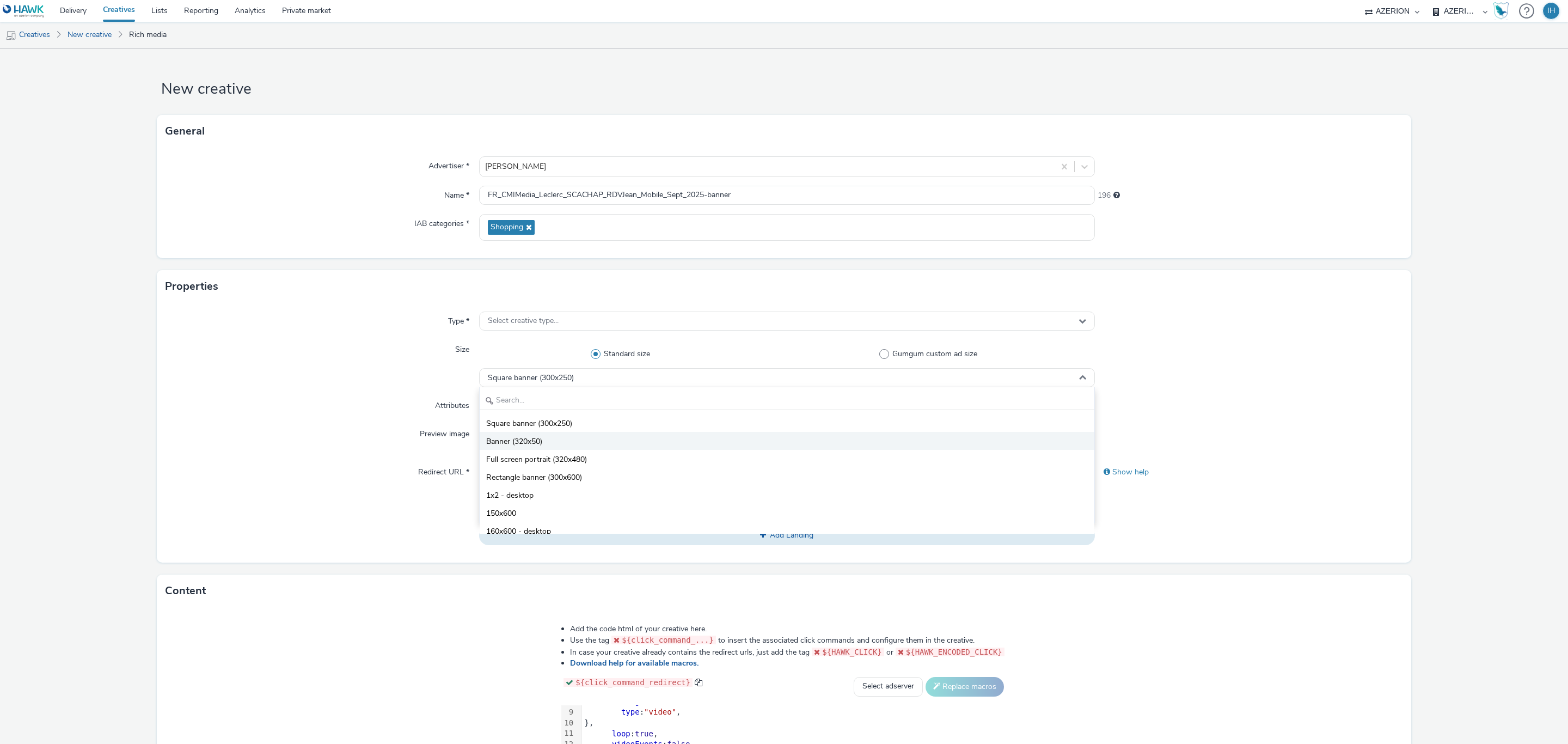
click at [610, 440] on li "Banner (320x50)" at bounding box center [787, 441] width 615 height 18
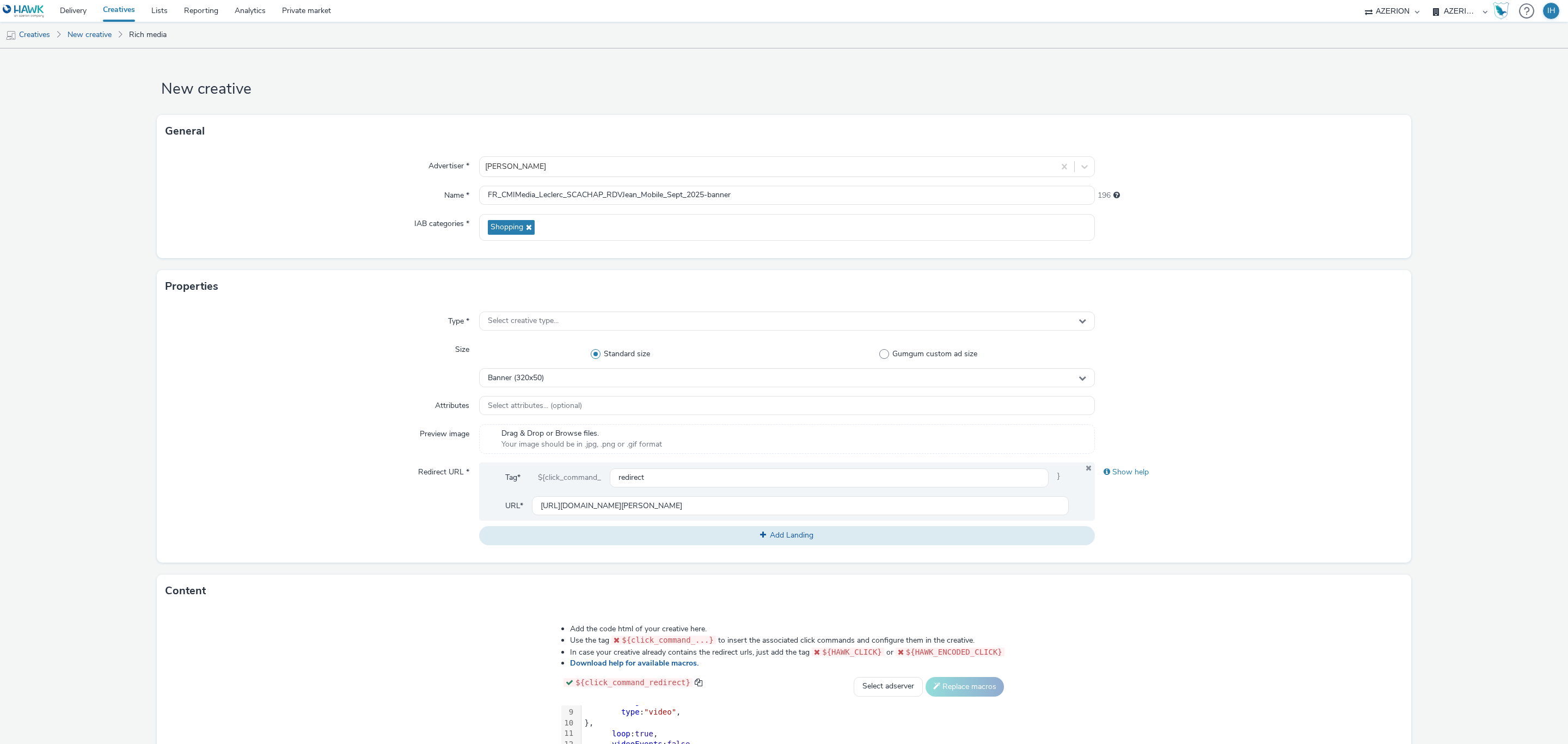
click at [1261, 361] on div at bounding box center [1249, 364] width 308 height 47
click at [541, 324] on span "Select creative type..." at bounding box center [523, 321] width 71 height 9
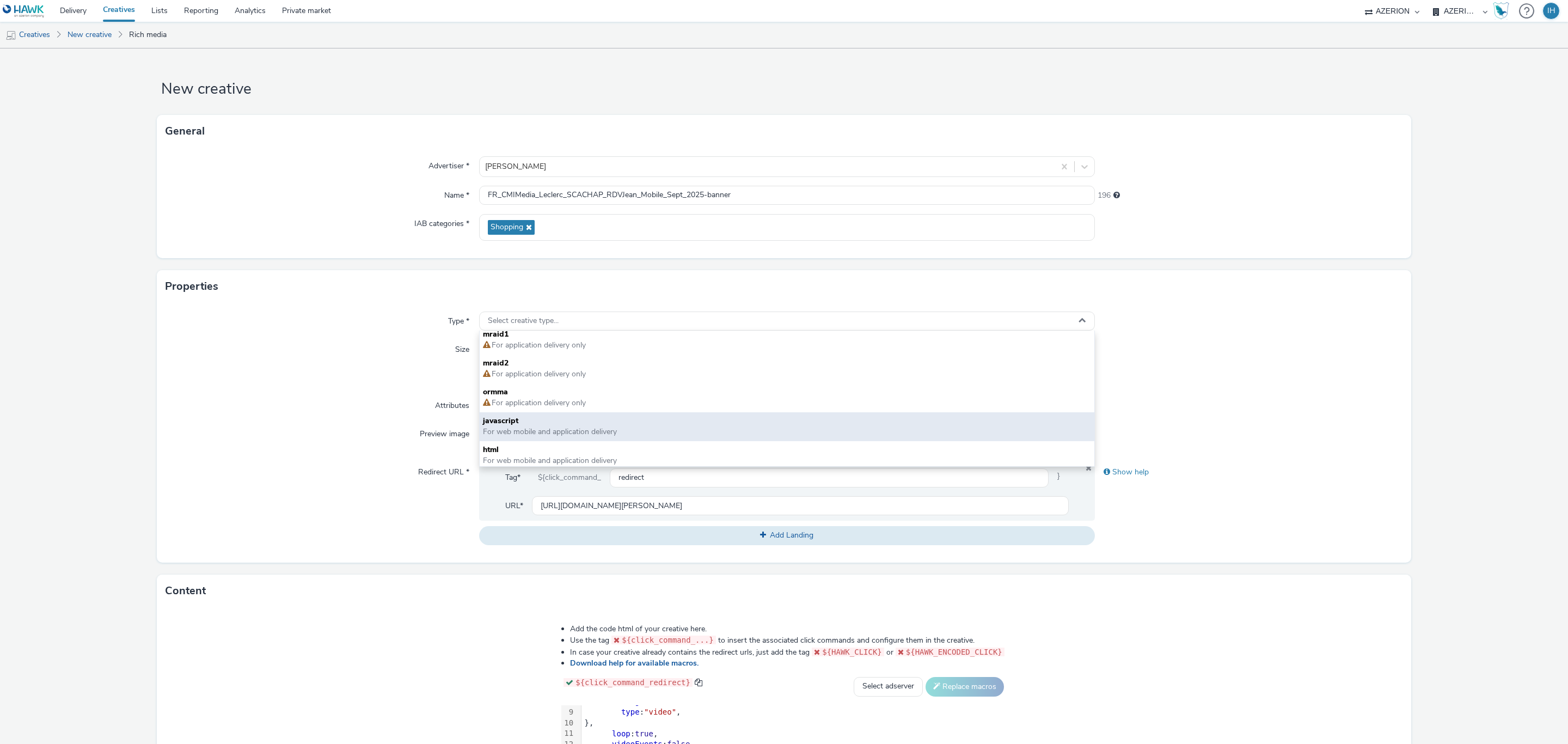
scroll to position [7, 0]
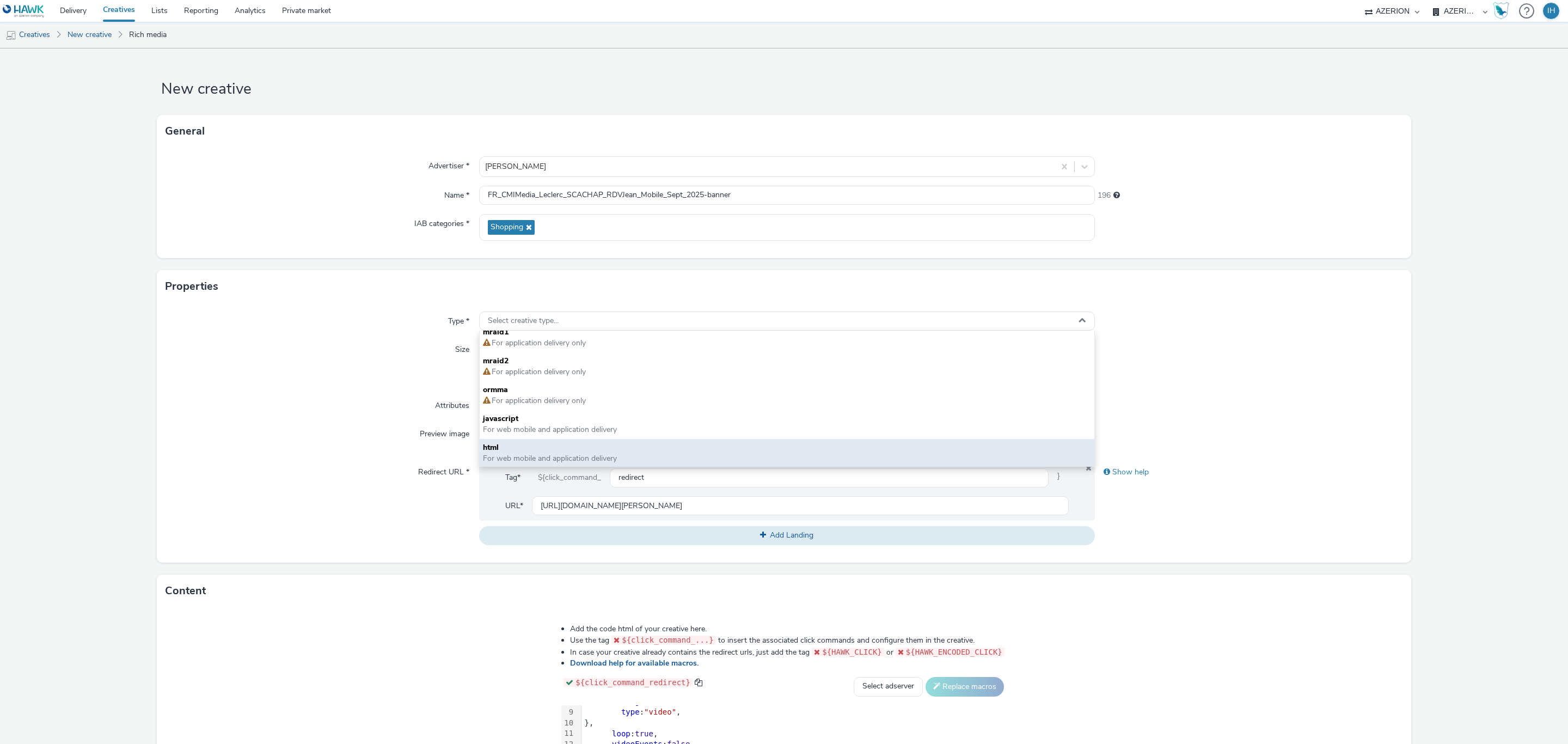
drag, startPoint x: 562, startPoint y: 438, endPoint x: 562, endPoint y: 454, distance: 16.0
click at [562, 454] on div "mraid1 For application delivery only mraid2 For application delivery only ormma…" at bounding box center [787, 399] width 615 height 136
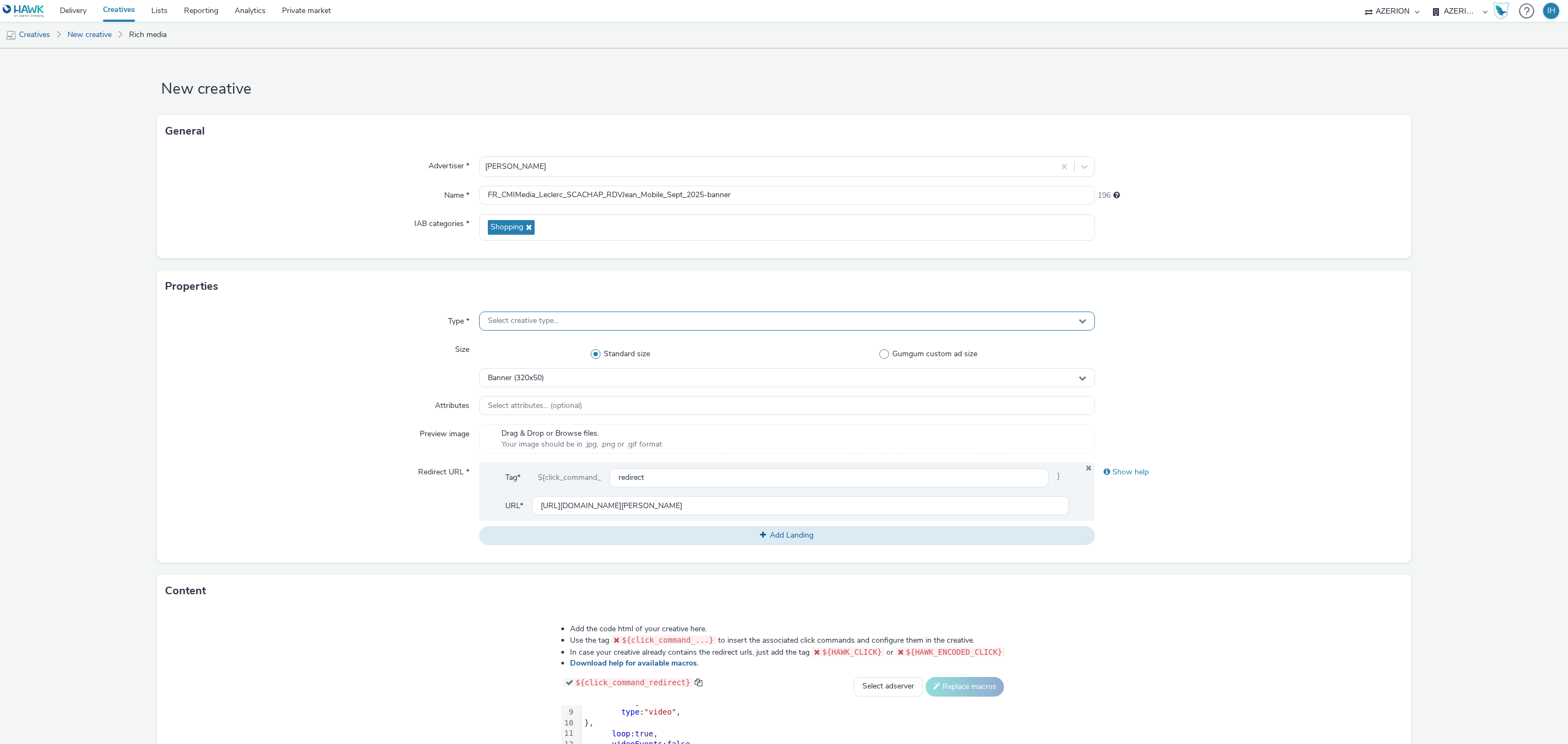
click at [638, 312] on div "Select creative type..." at bounding box center [787, 321] width 616 height 19
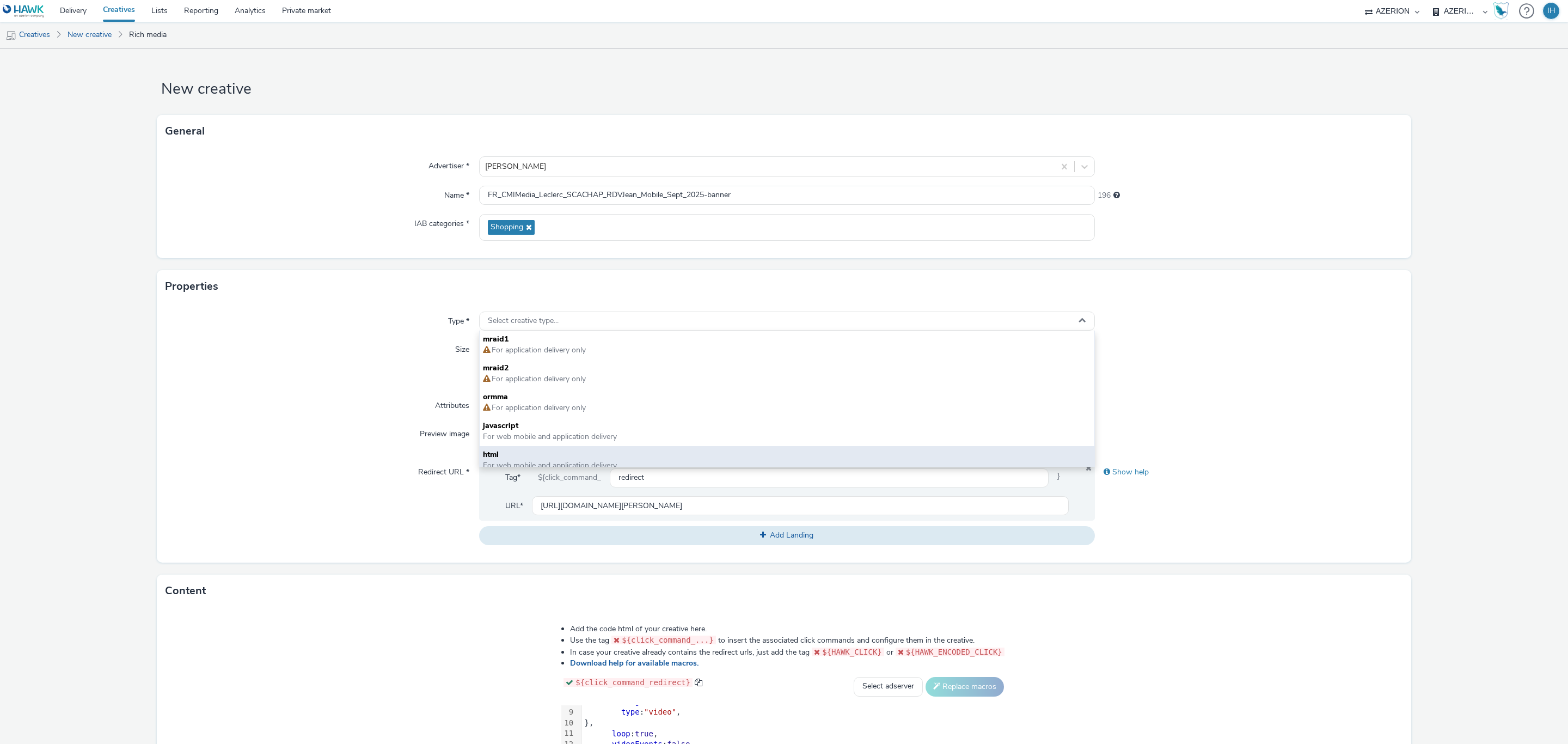
click at [562, 454] on span "html" at bounding box center [787, 455] width 608 height 11
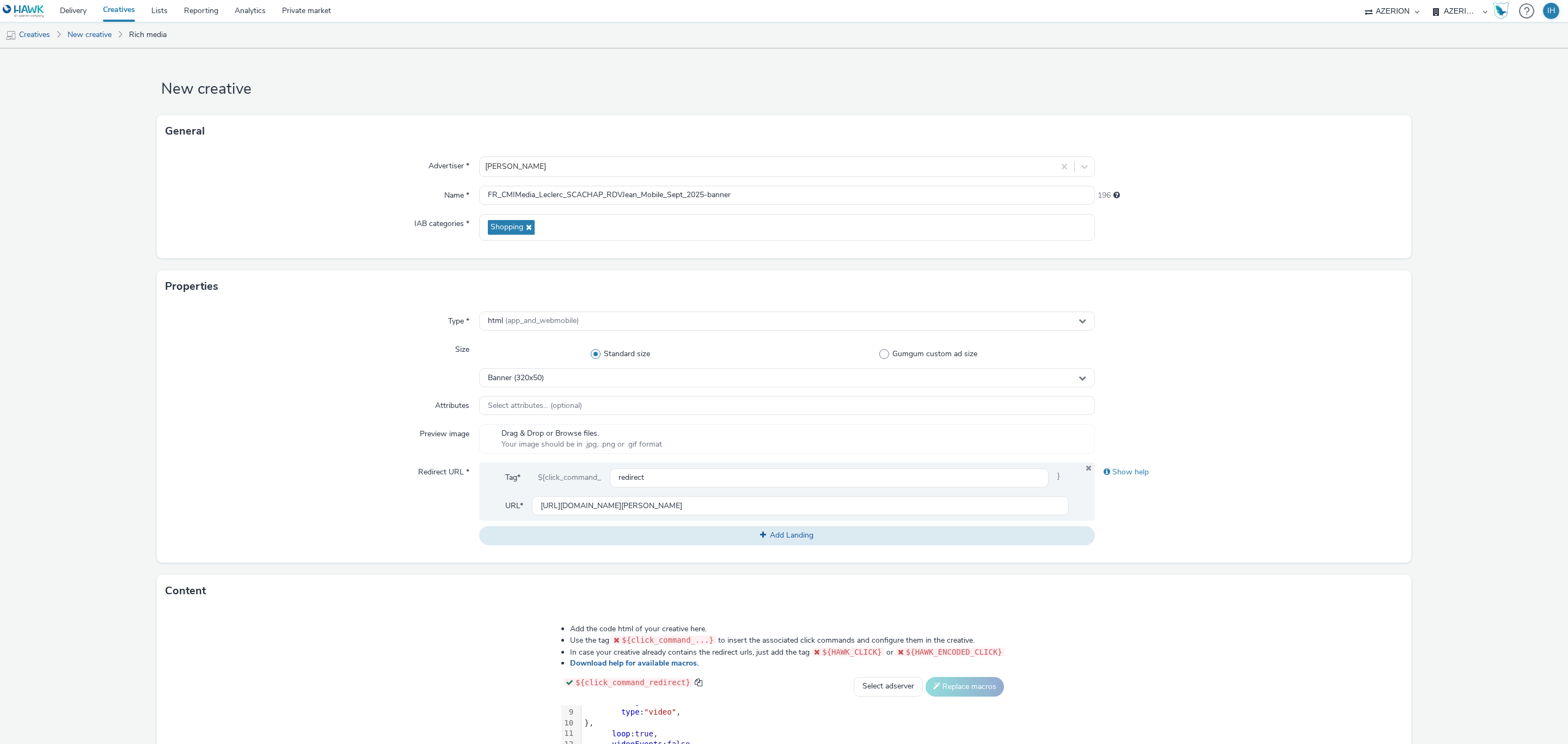
click at [1302, 433] on div at bounding box center [1249, 439] width 308 height 30
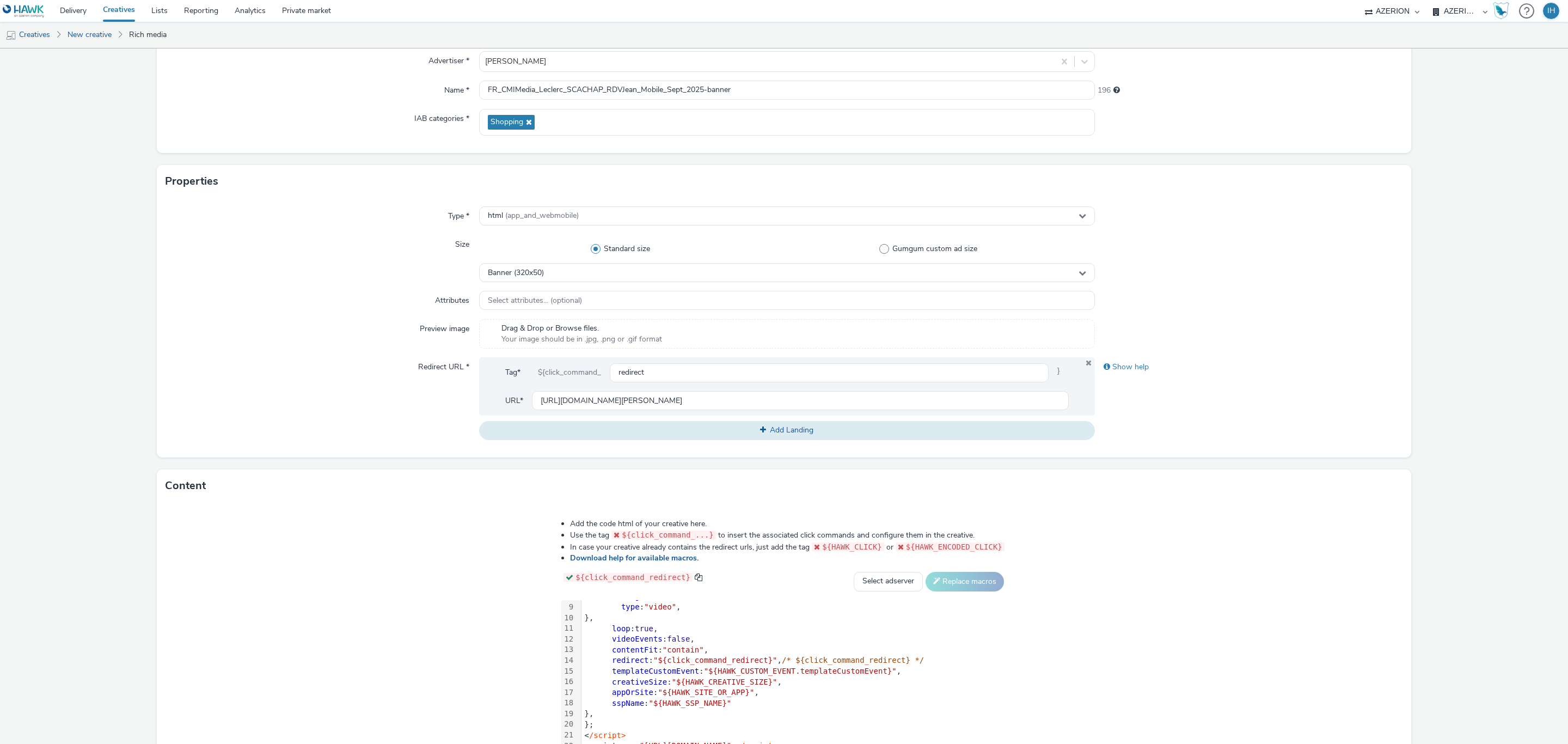
scroll to position [200, 0]
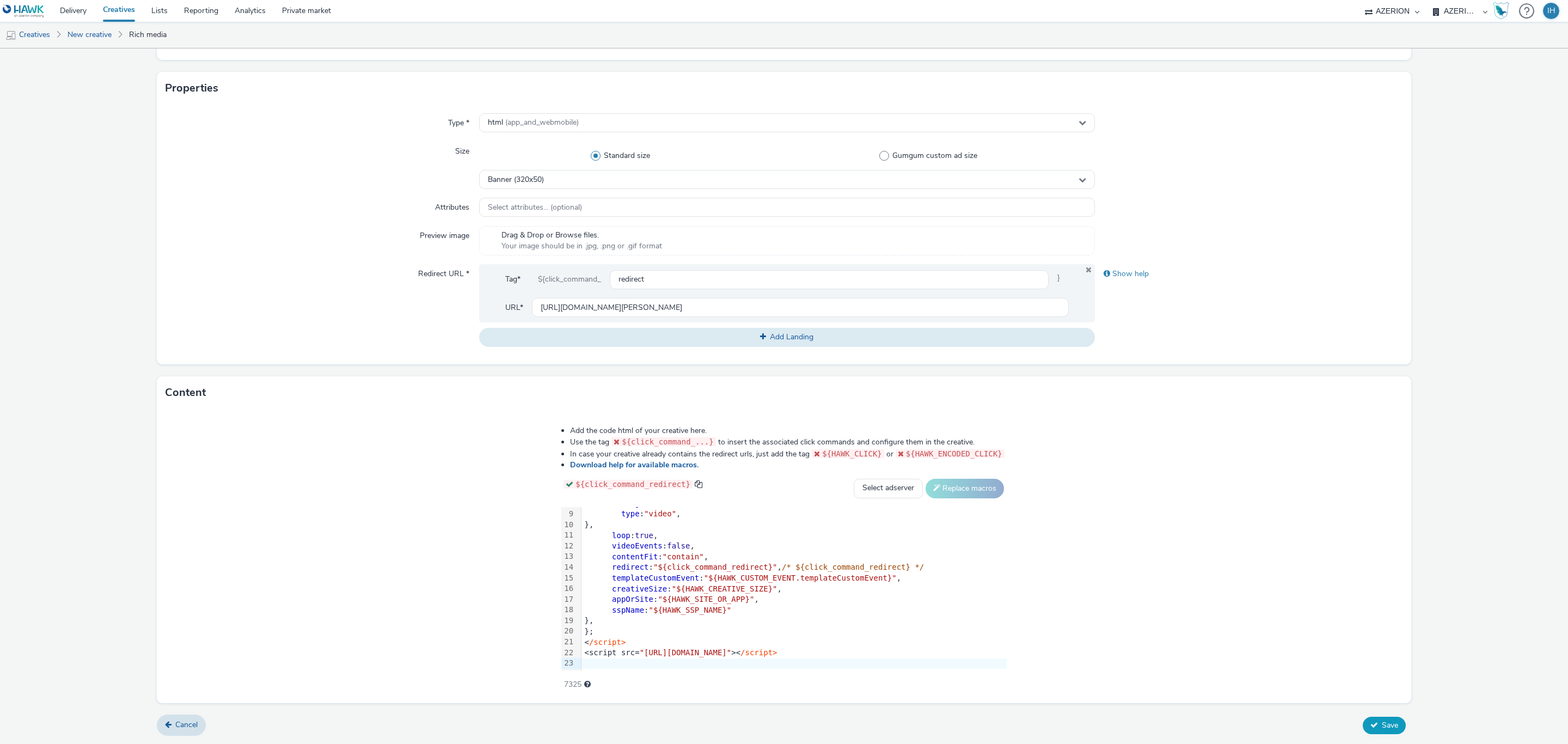
click at [1382, 727] on span "Save" at bounding box center [1390, 726] width 16 height 11
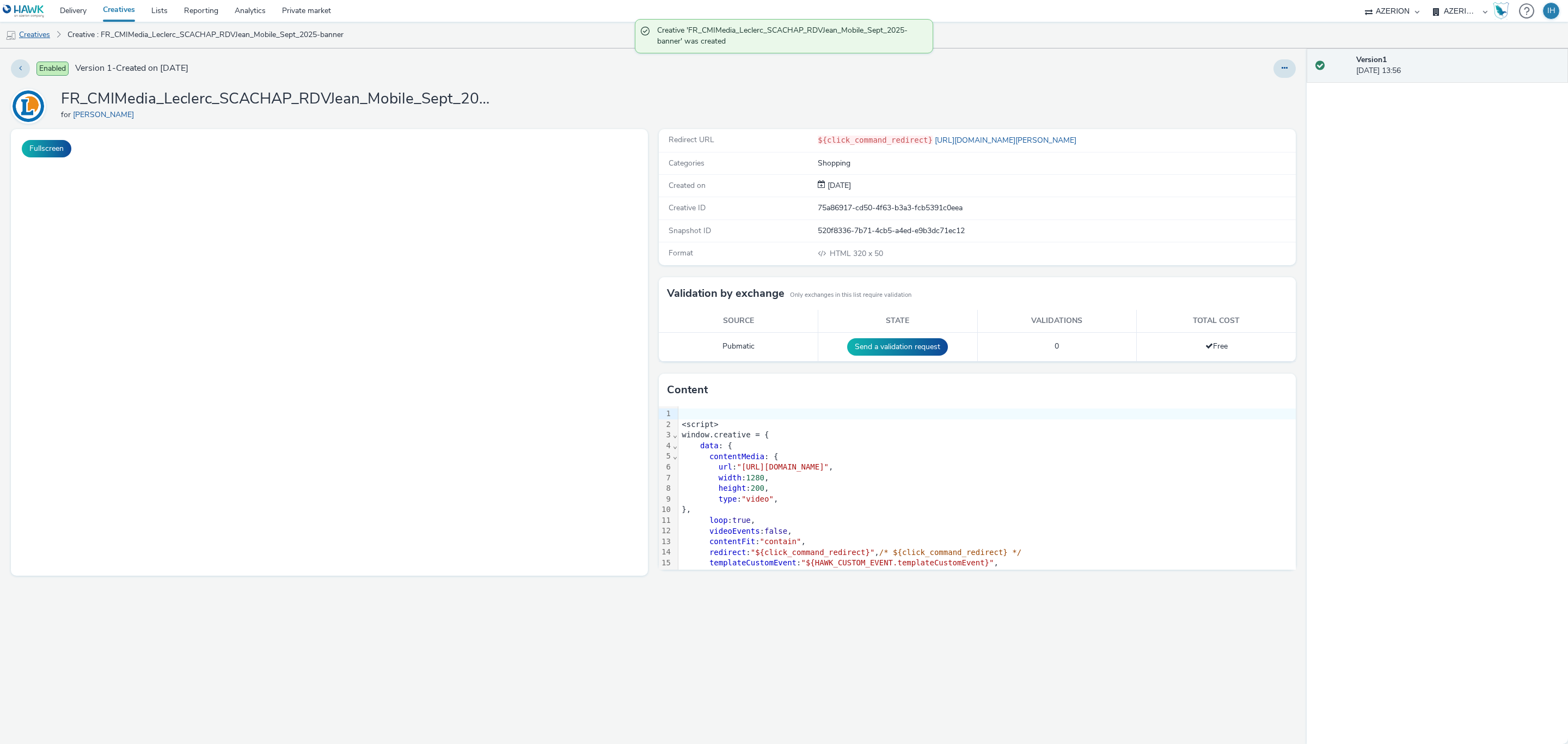
click at [37, 41] on link "Creatives" at bounding box center [27, 35] width 56 height 26
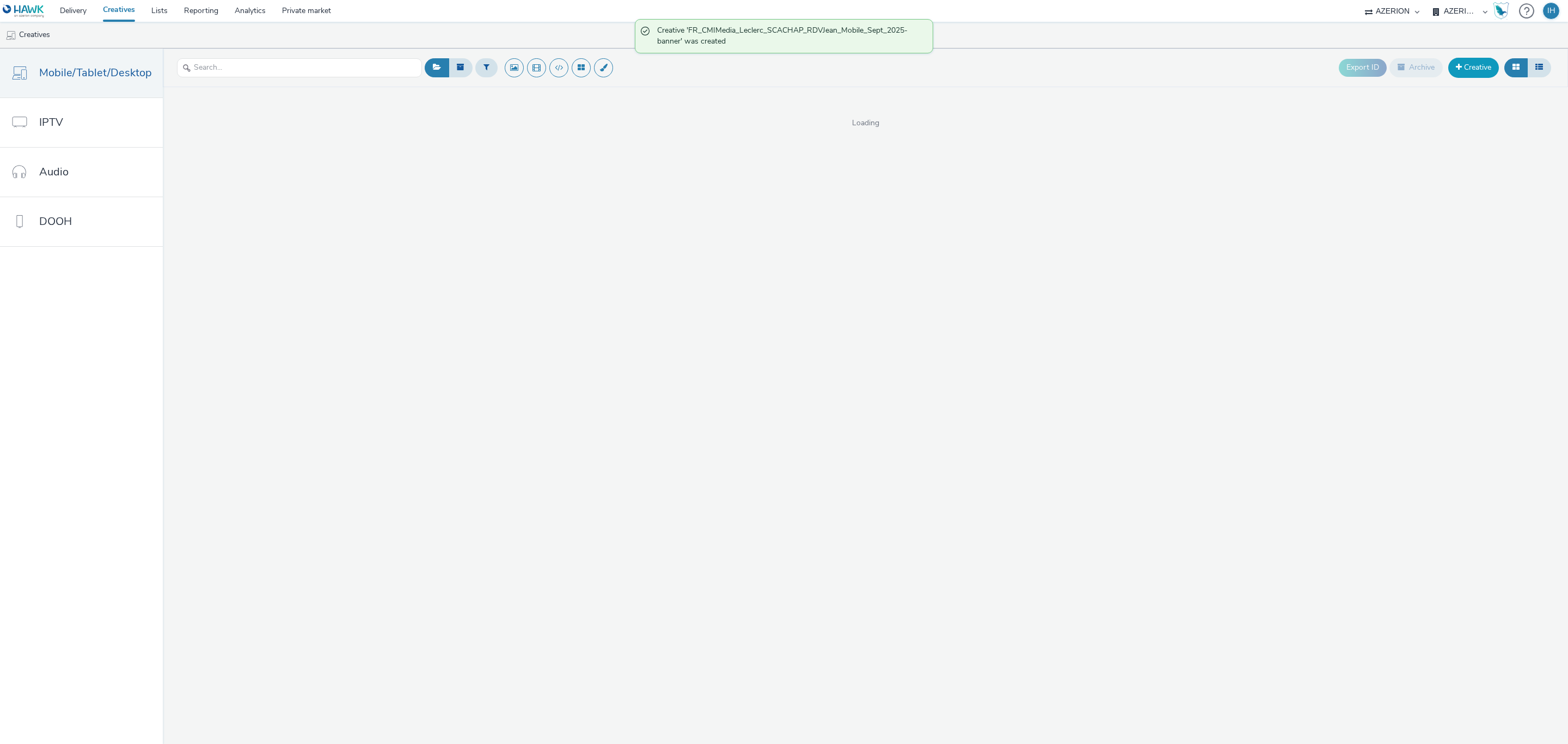
click at [1481, 75] on link "Creative" at bounding box center [1474, 68] width 50 height 20
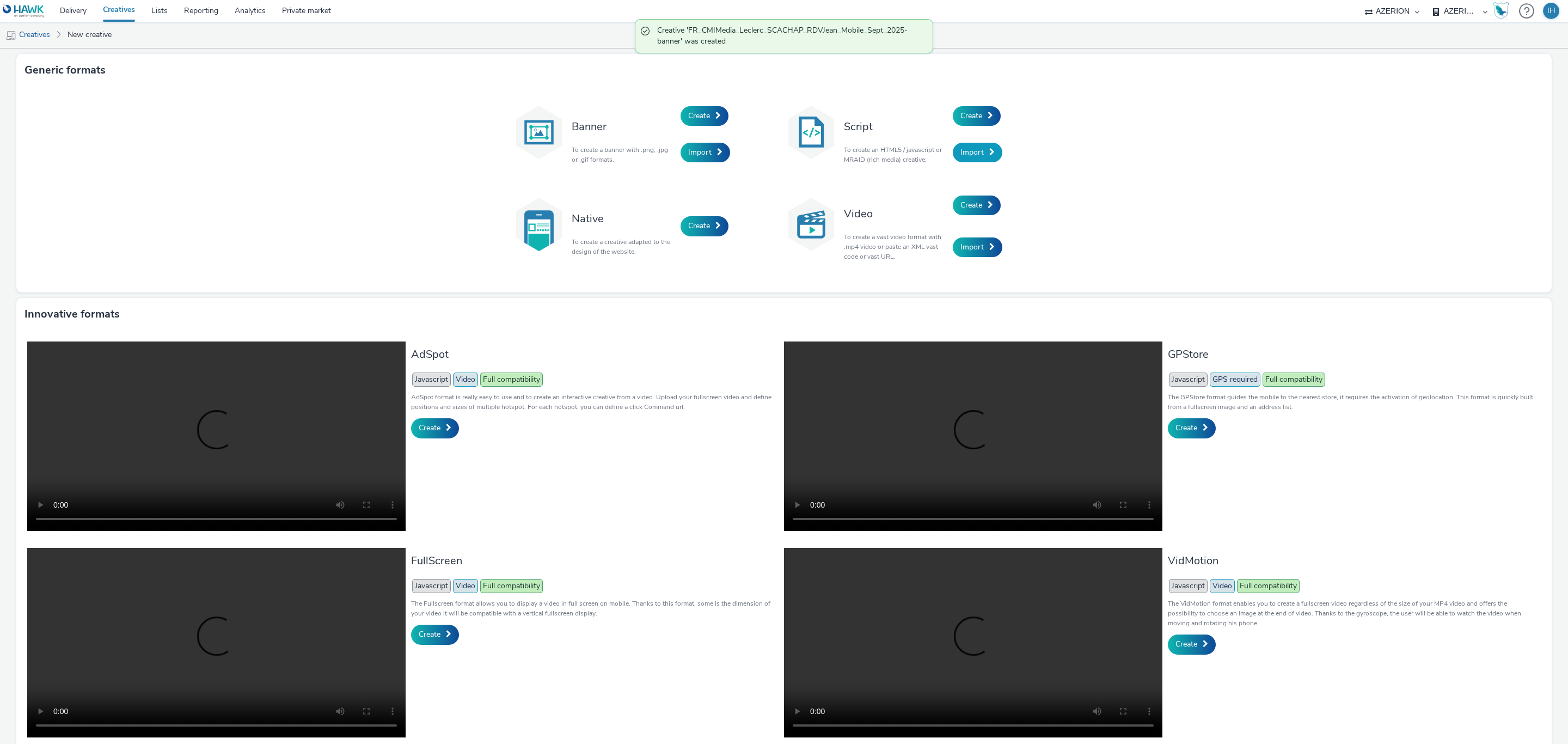
click at [970, 154] on span "Import" at bounding box center [972, 152] width 24 height 11
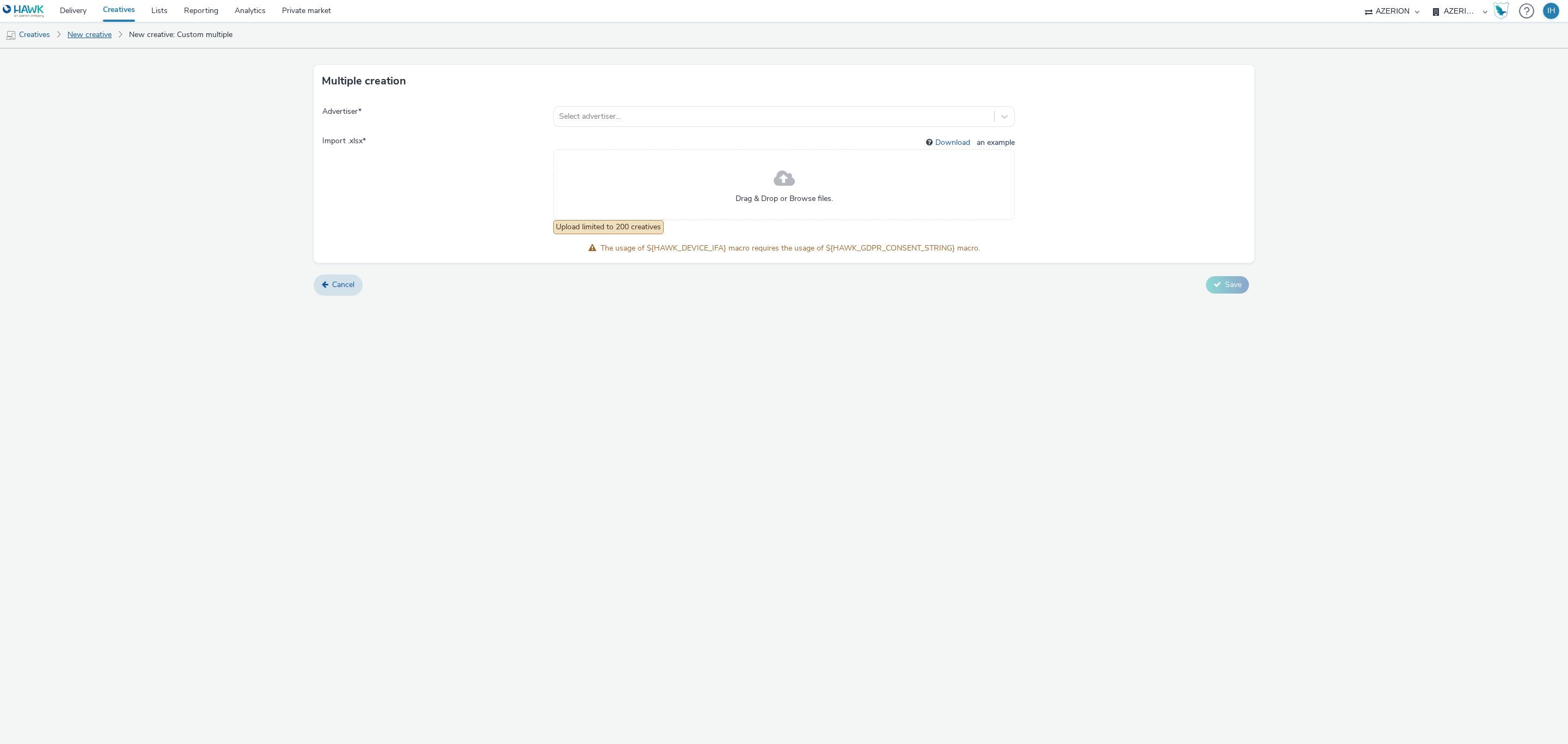
click at [100, 35] on link "New creative" at bounding box center [89, 35] width 55 height 26
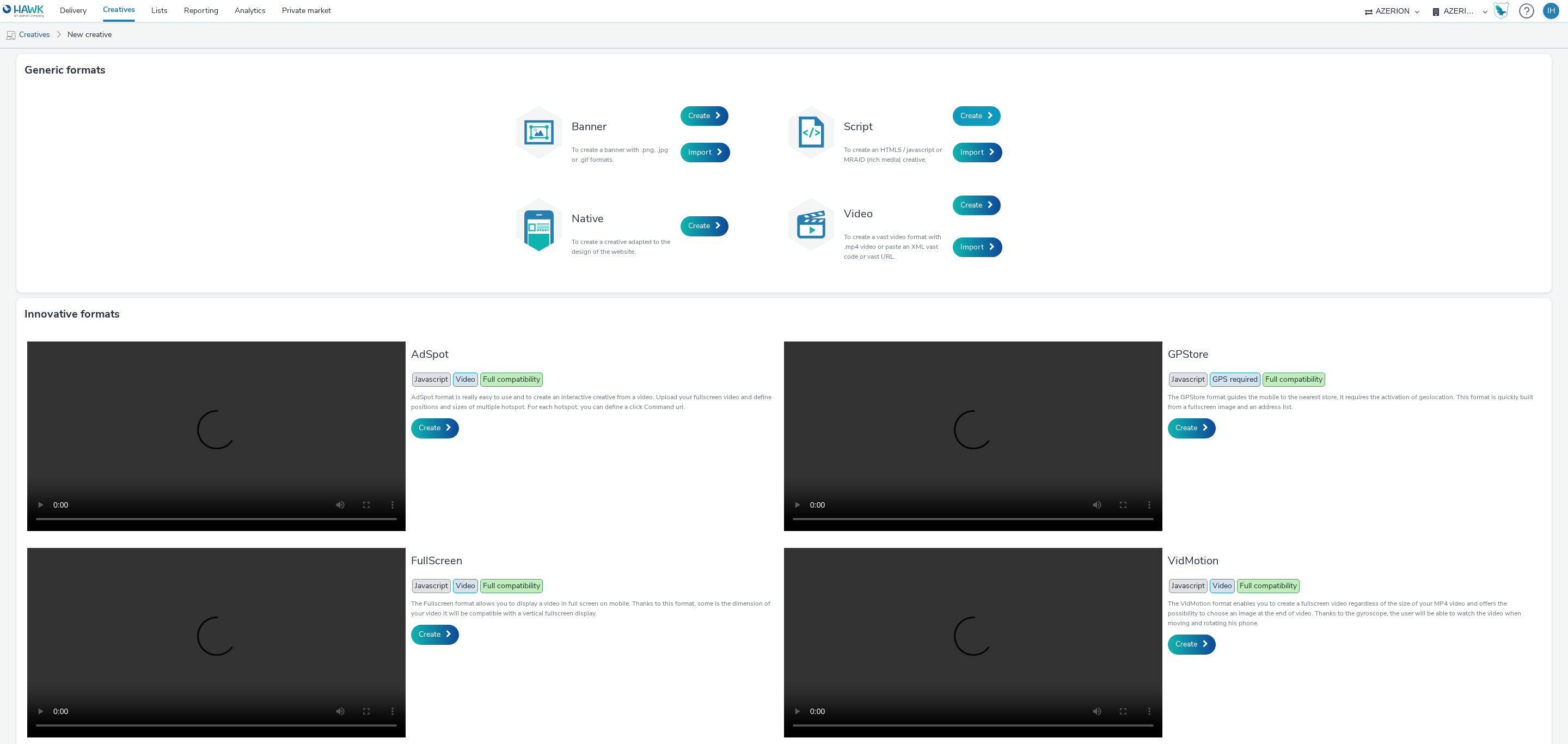
click at [978, 115] on link "Create" at bounding box center [977, 116] width 48 height 20
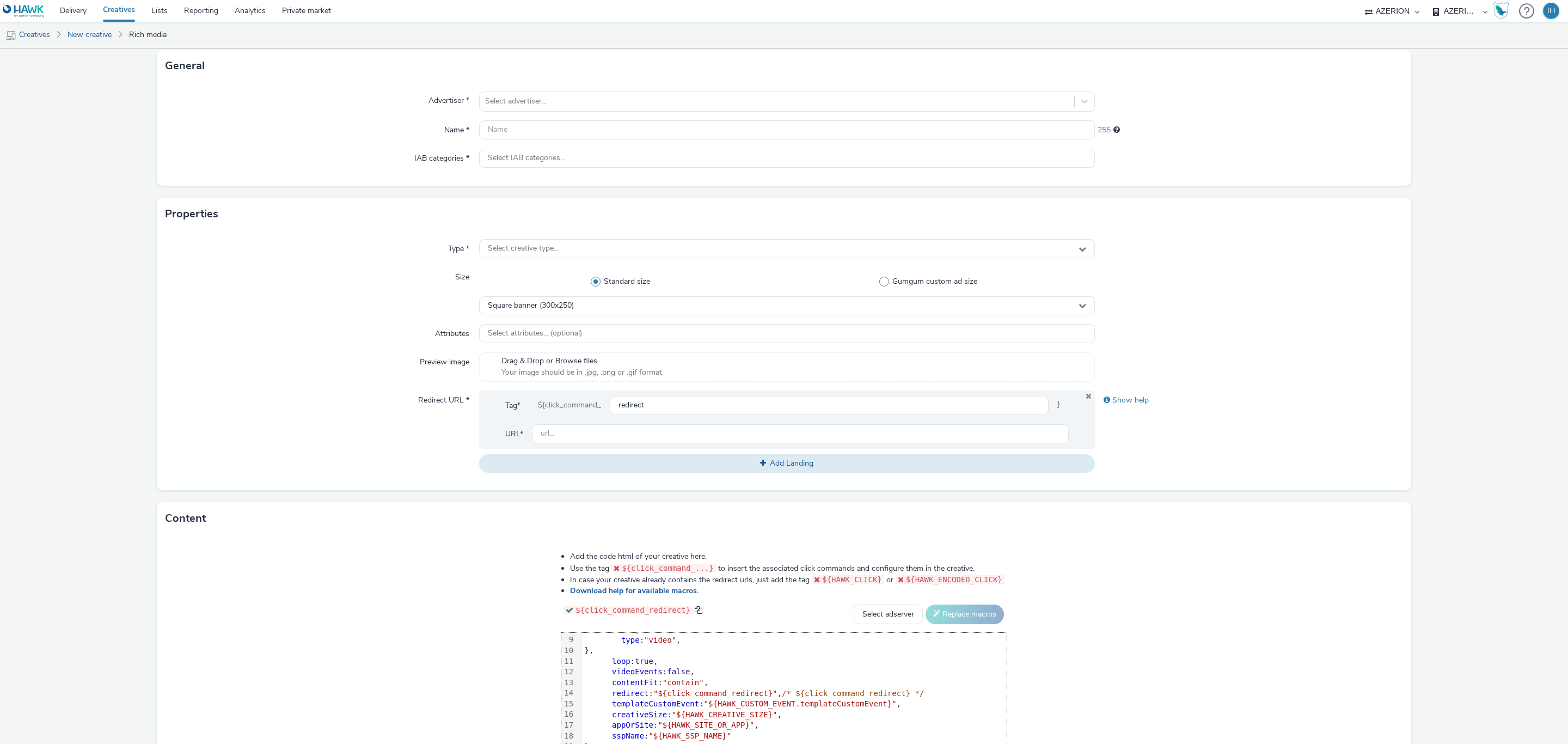
scroll to position [37, 0]
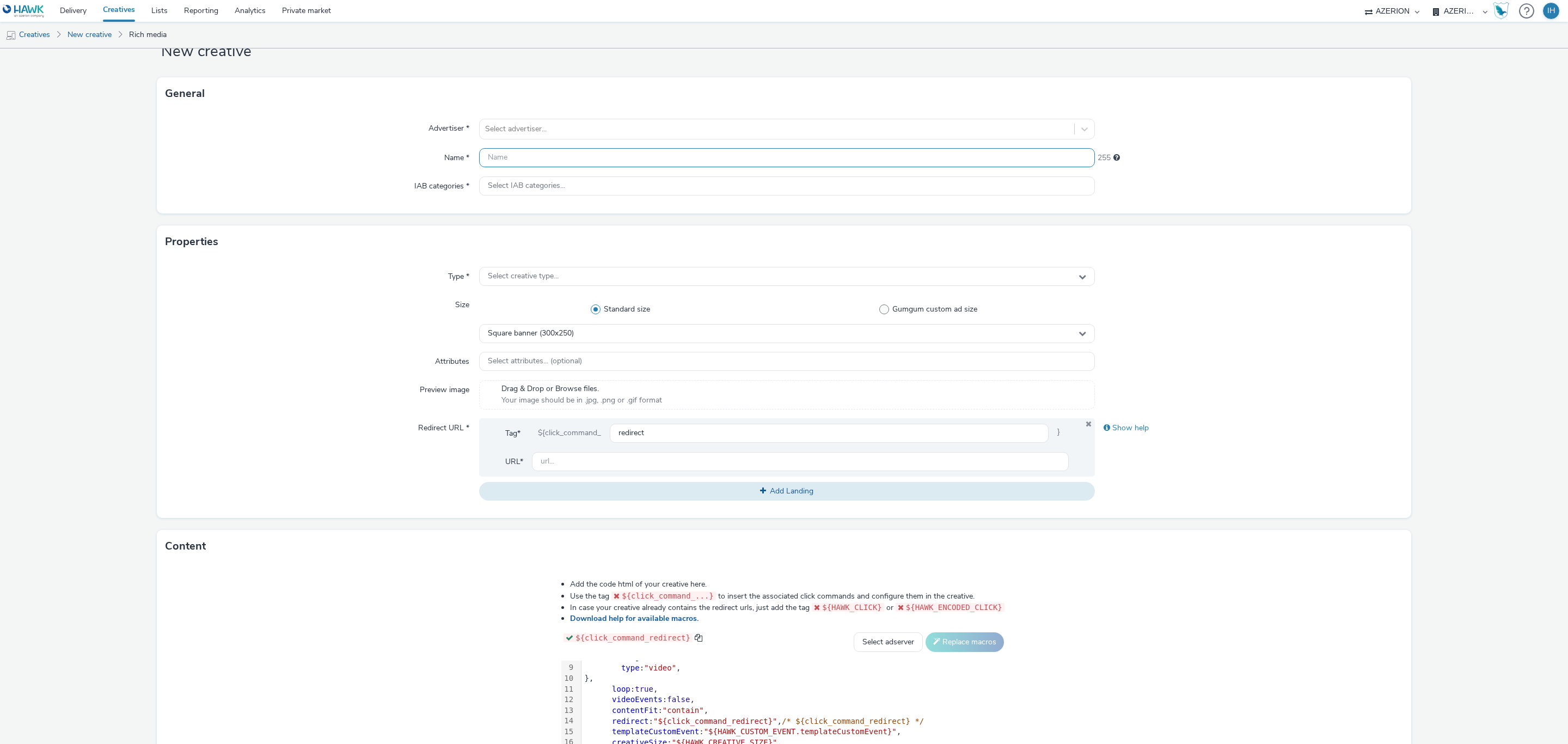
click at [558, 156] on input "text" at bounding box center [787, 157] width 616 height 19
paste input "FR_CMIMedia_Leclerc_SCACHAP_RDVJean_Mobile_Sept_2025"
type input "FR_CMIMedia_Leclerc_SCACHAP_RDVJean_Mobile_Sept_2025-mpu"
click at [587, 278] on div "Select creative type..." at bounding box center [787, 276] width 616 height 19
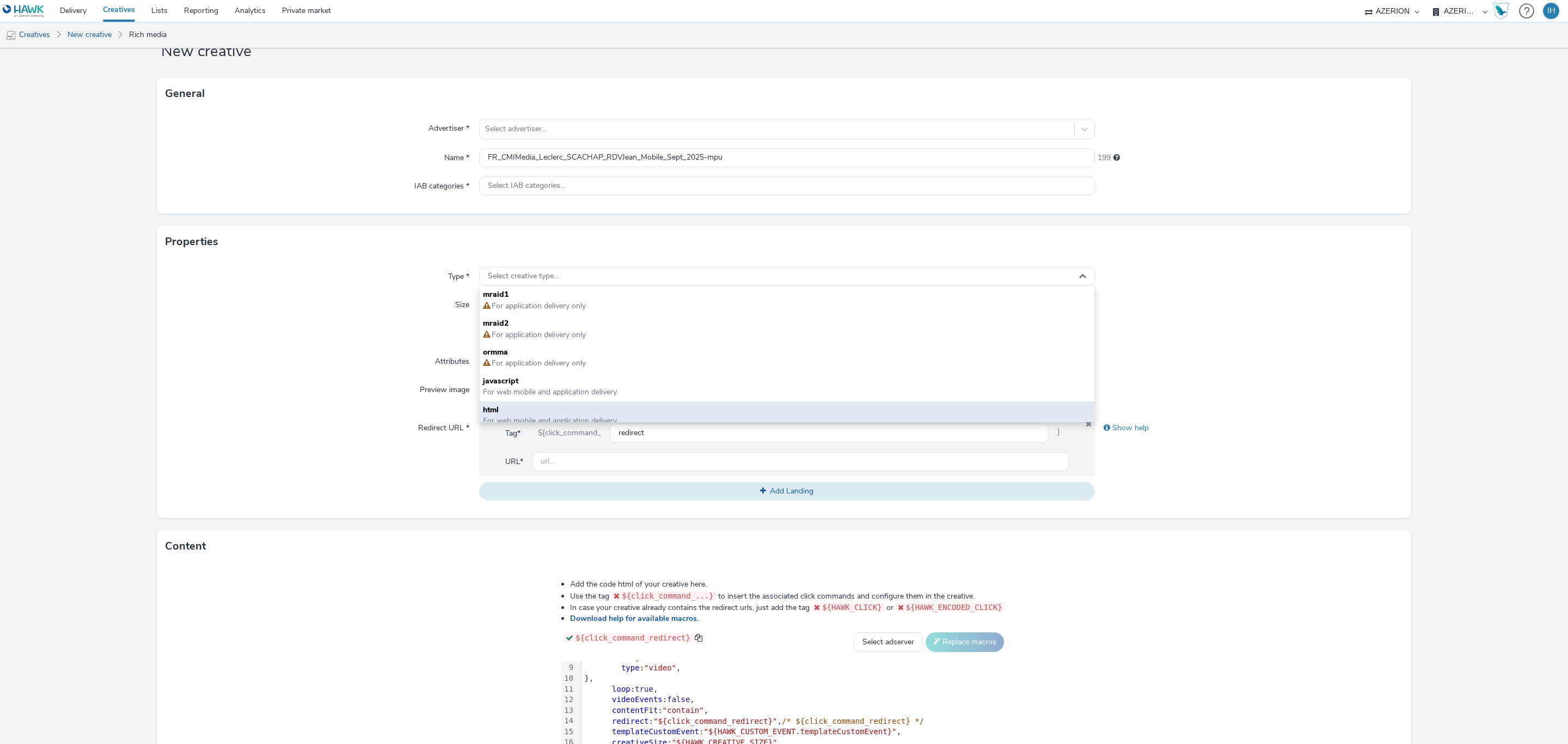
click at [585, 417] on span "For web mobile and application delivery" at bounding box center [550, 421] width 134 height 11
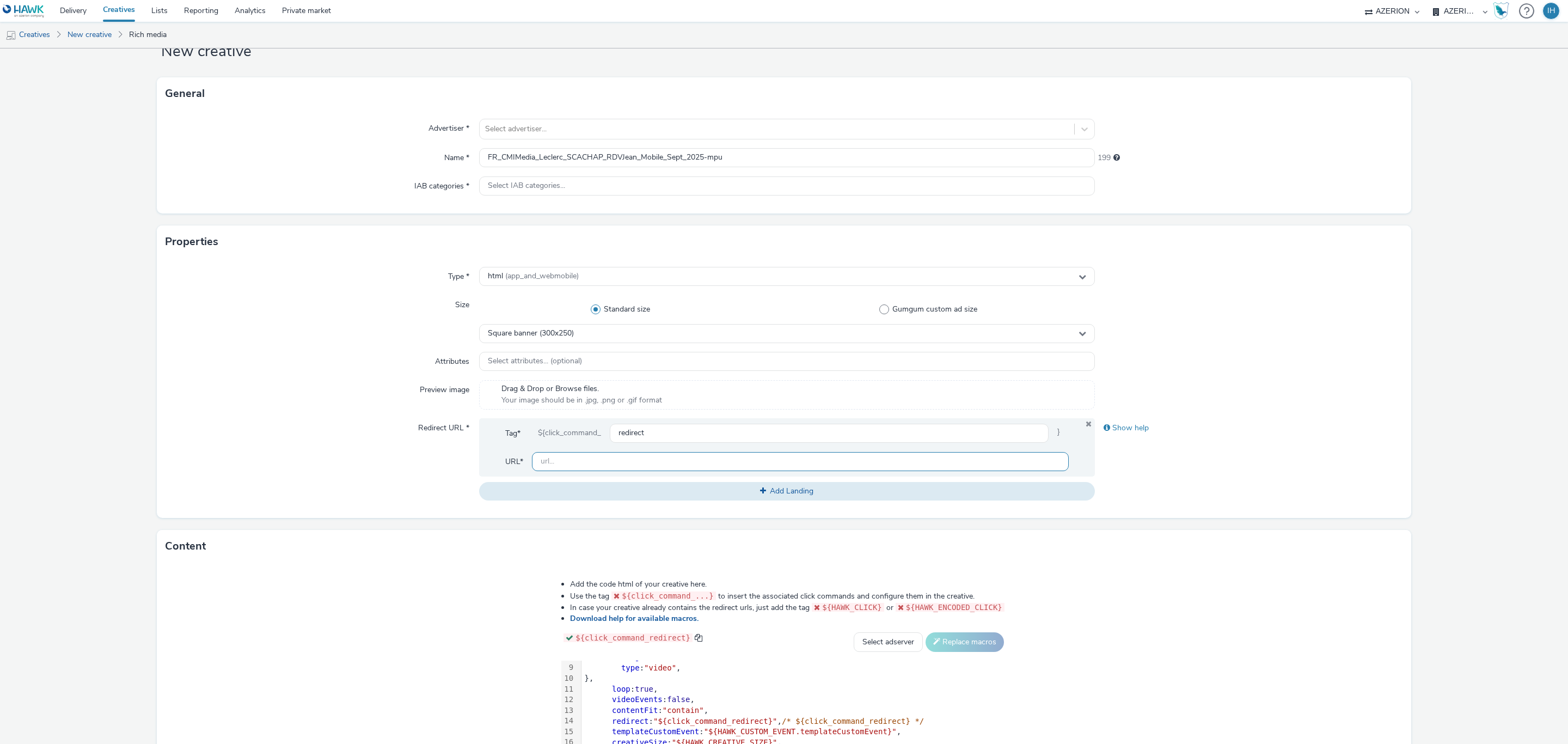
click at [634, 461] on input "text" at bounding box center [800, 461] width 537 height 19
paste input "[URL][DOMAIN_NAME][PERSON_NAME]"
type input "[URL][DOMAIN_NAME][PERSON_NAME]"
click at [1279, 348] on div "Type * html (app_and_webmobile) Size Standard size Gumgum custom ad size Square…" at bounding box center [784, 388] width 1254 height 260
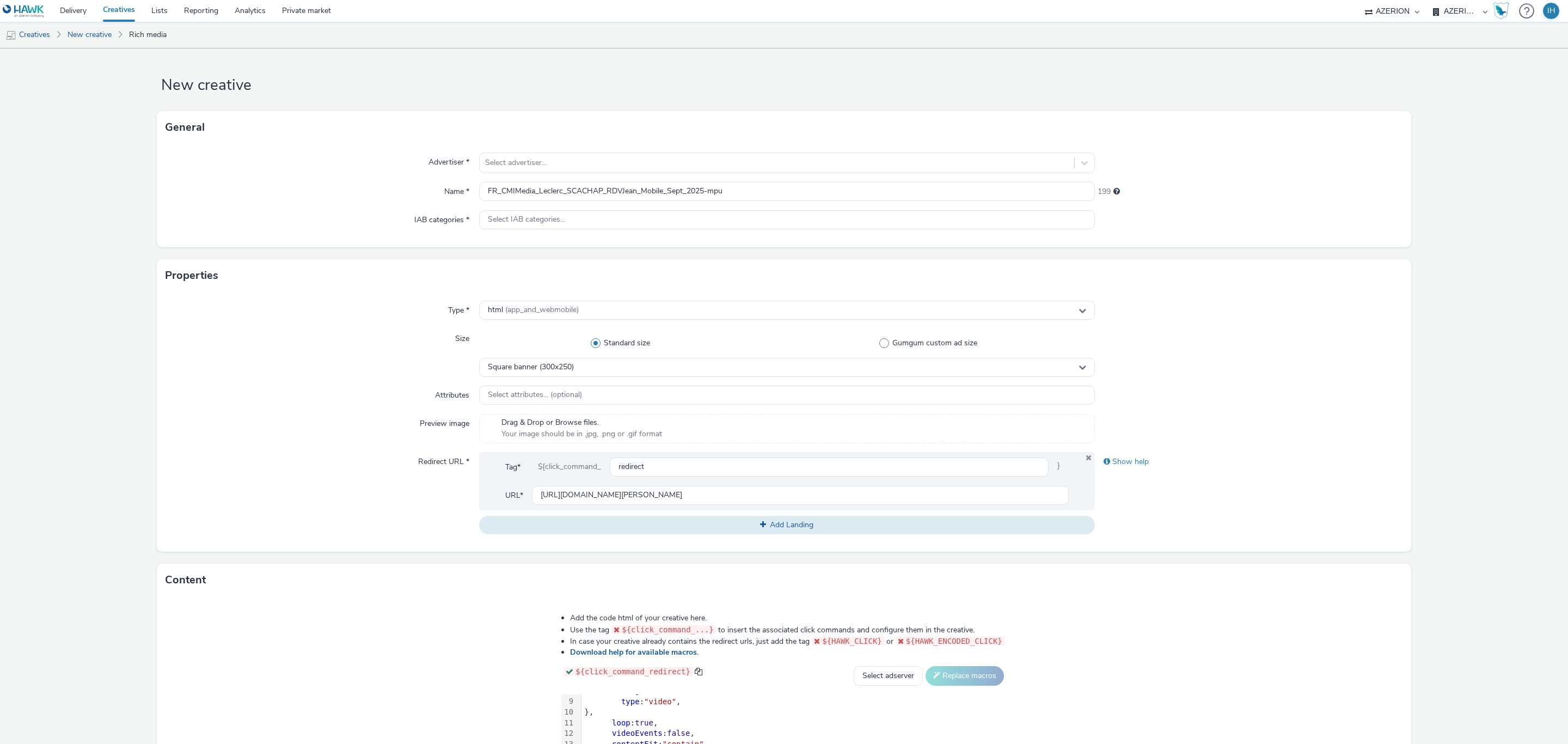
scroll to position [0, 0]
click at [556, 163] on div at bounding box center [777, 166] width 584 height 13
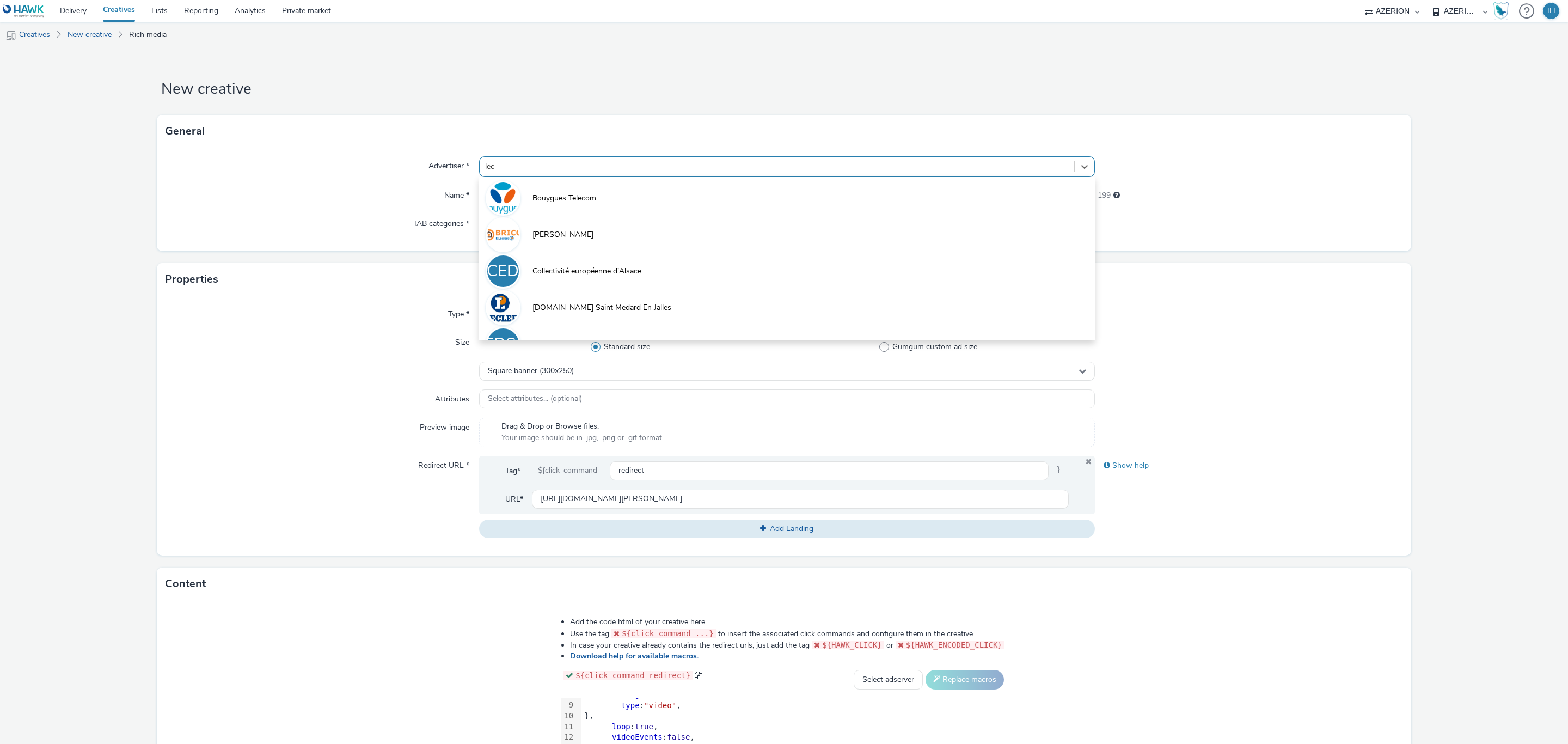
type input "lecl"
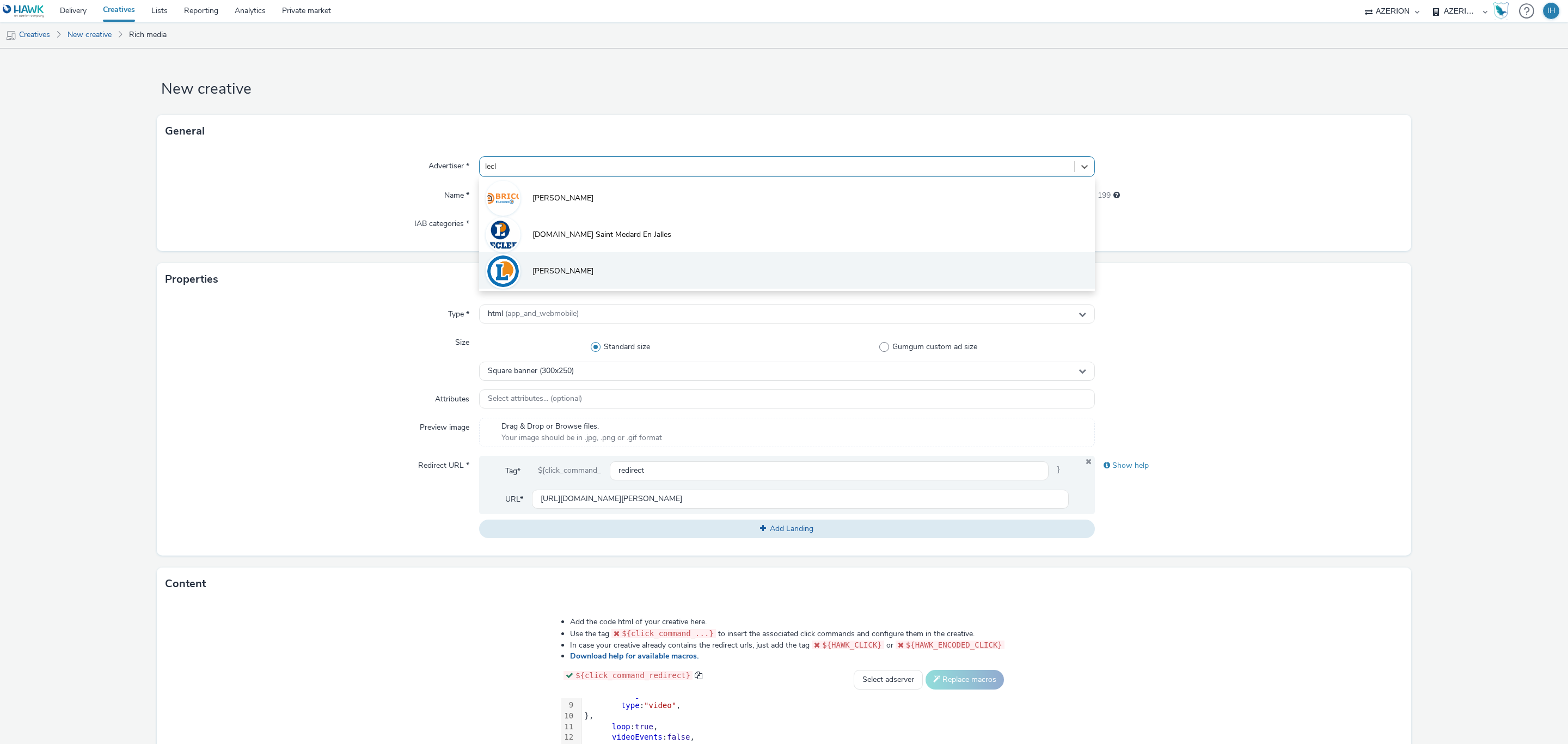
click at [588, 264] on li "[PERSON_NAME]" at bounding box center [787, 271] width 616 height 37
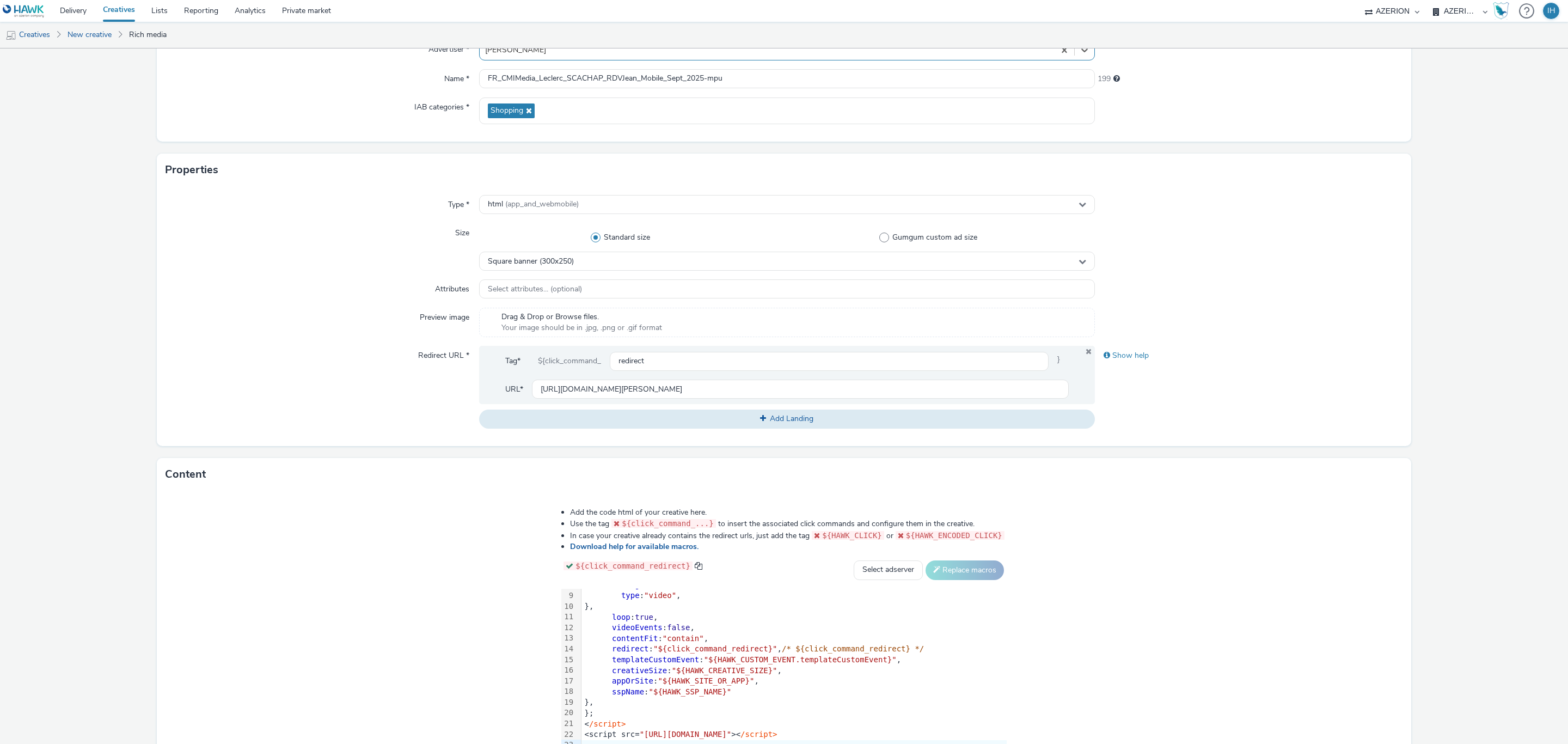
scroll to position [200, 0]
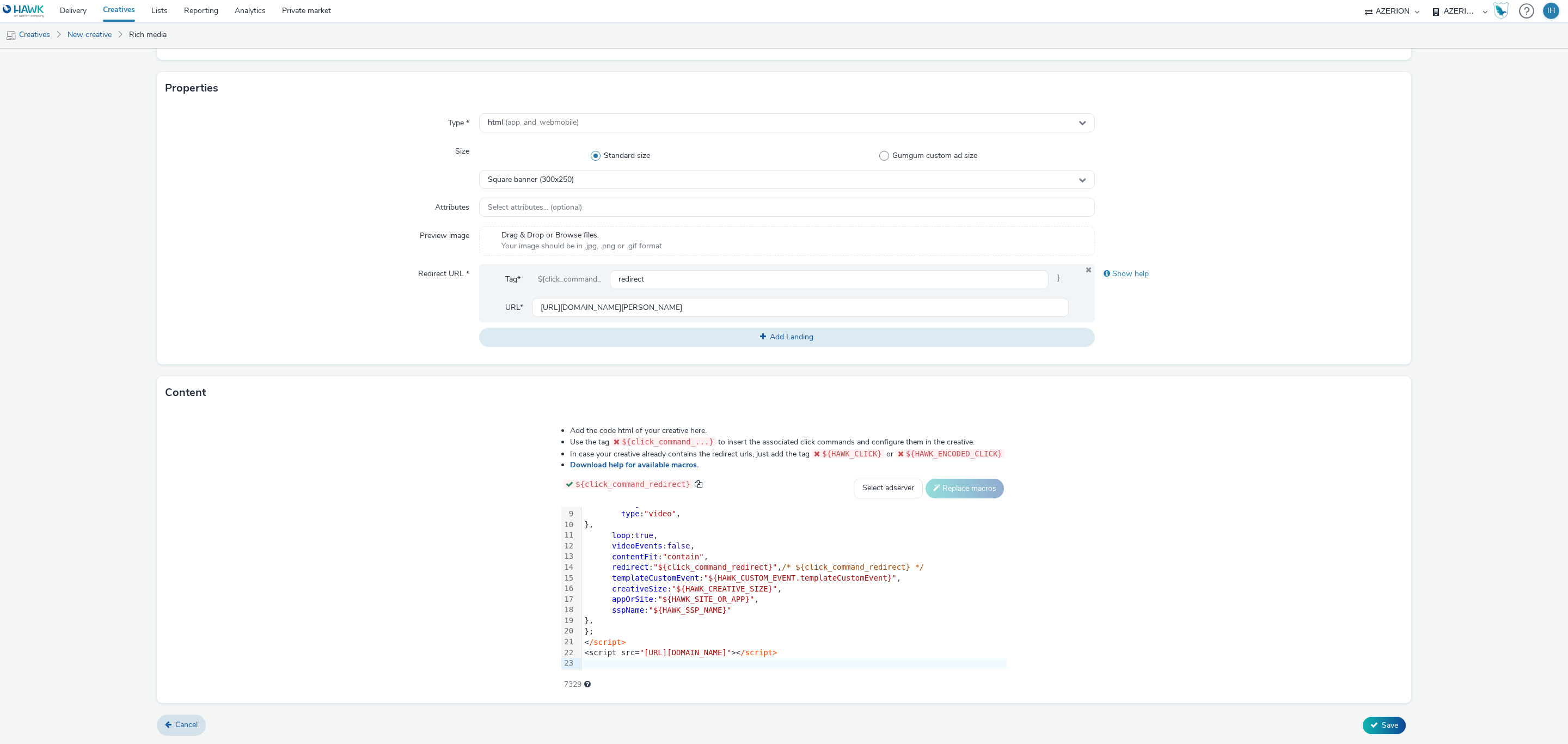
click at [1353, 741] on form "New creative General Advertiser * option [PERSON_NAME], selected. Select is foc…" at bounding box center [784, 297] width 1568 height 894
click at [1363, 732] on button "Save" at bounding box center [1384, 725] width 43 height 18
